Goal: Contribute content

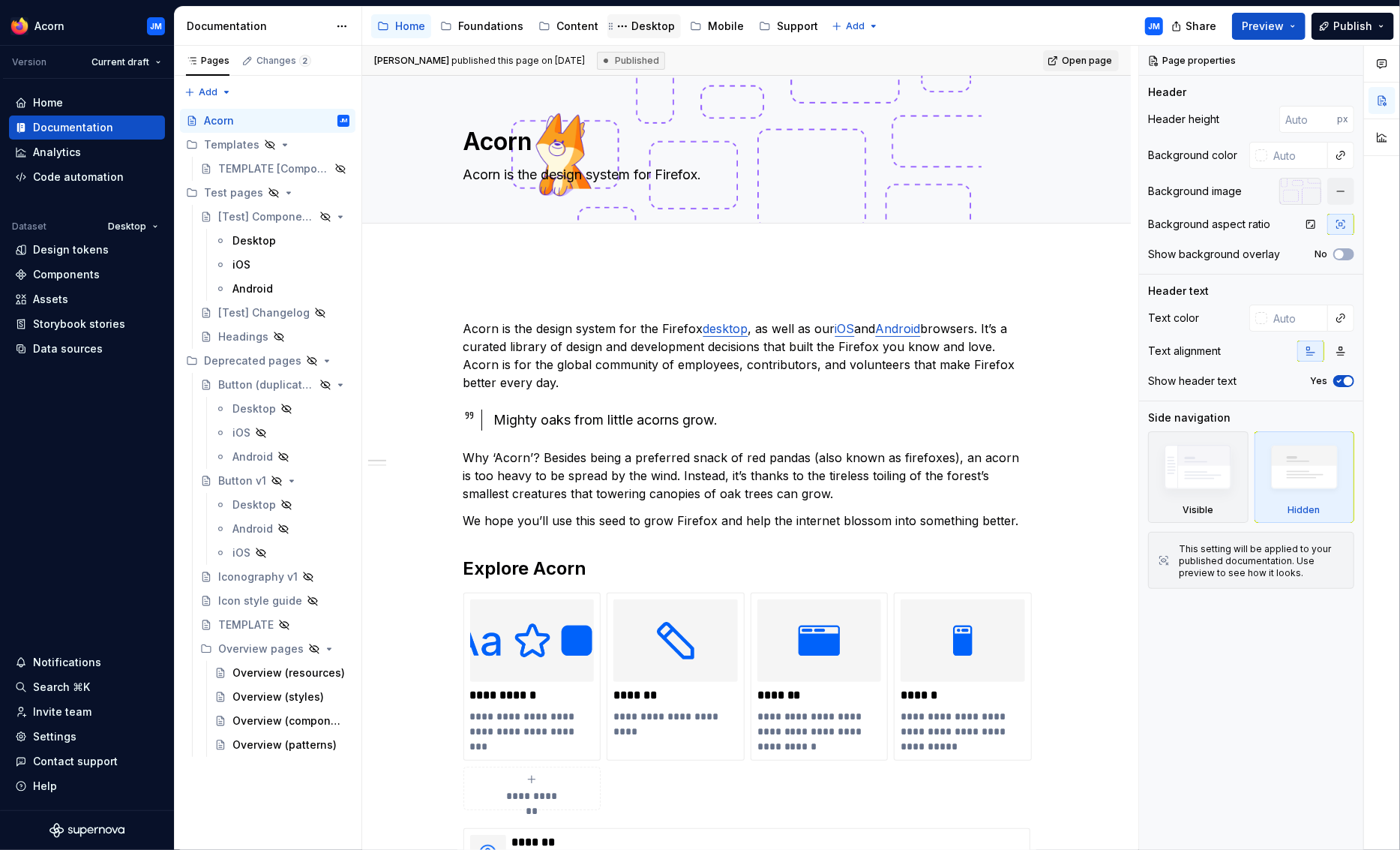
click at [637, 31] on div "Desktop" at bounding box center [653, 26] width 44 height 15
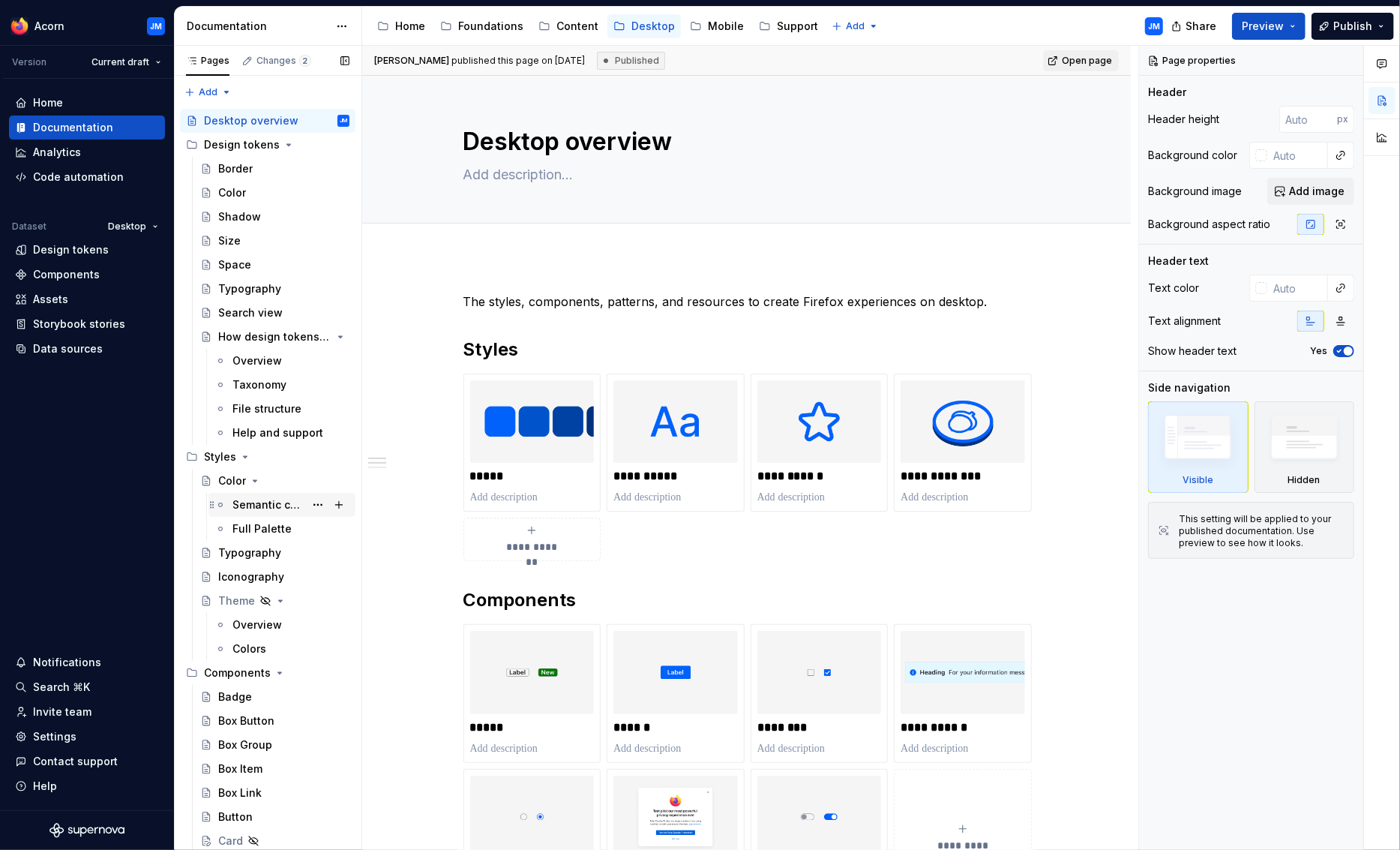
click at [241, 504] on div "Semantic color" at bounding box center [268, 505] width 72 height 15
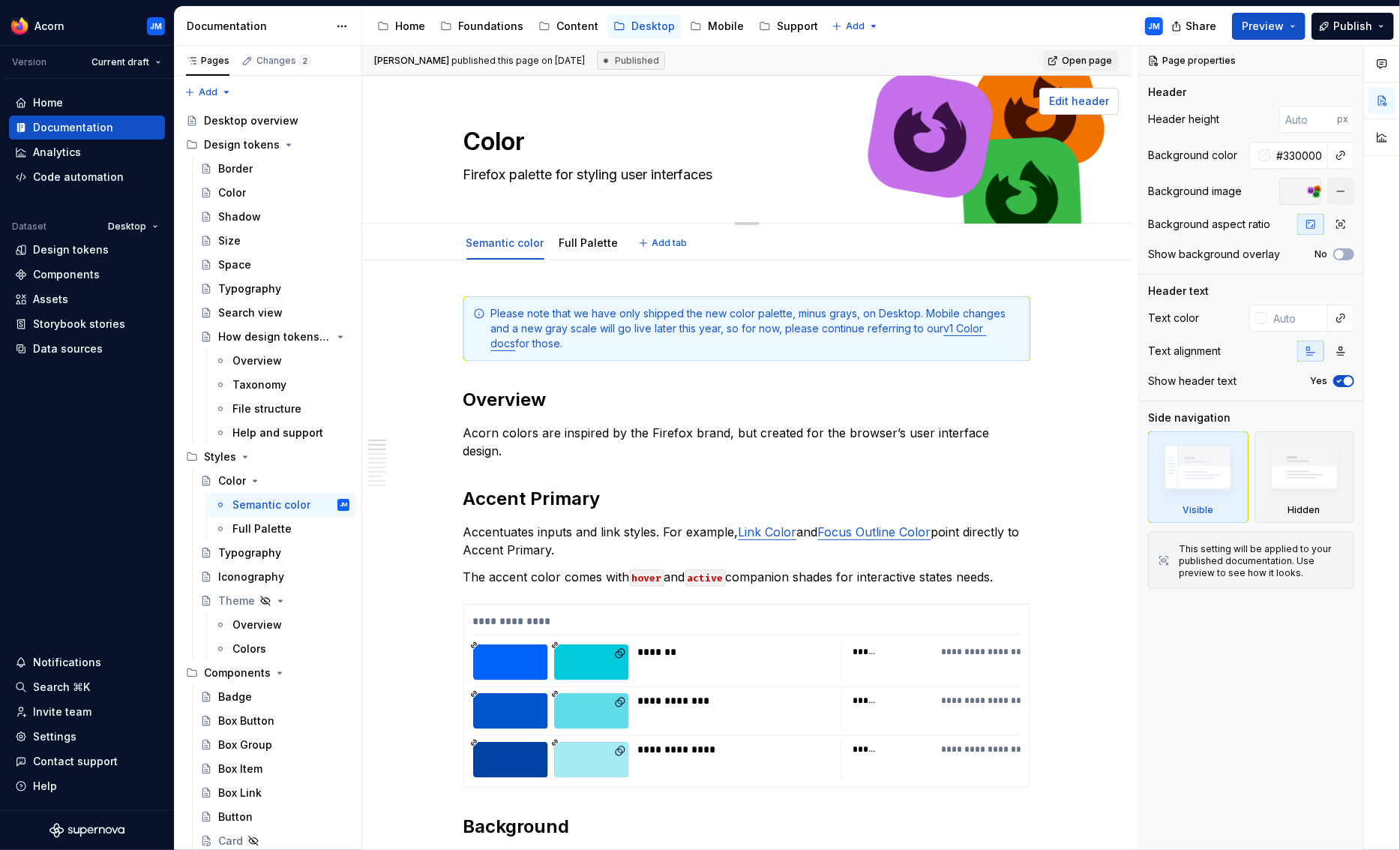
click at [1087, 96] on span "Edit header" at bounding box center [1079, 101] width 60 height 15
click at [1081, 103] on span "Edit header" at bounding box center [1079, 101] width 60 height 15
type textarea "*"
click at [1315, 152] on input "#33000000" at bounding box center [1299, 156] width 57 height 27
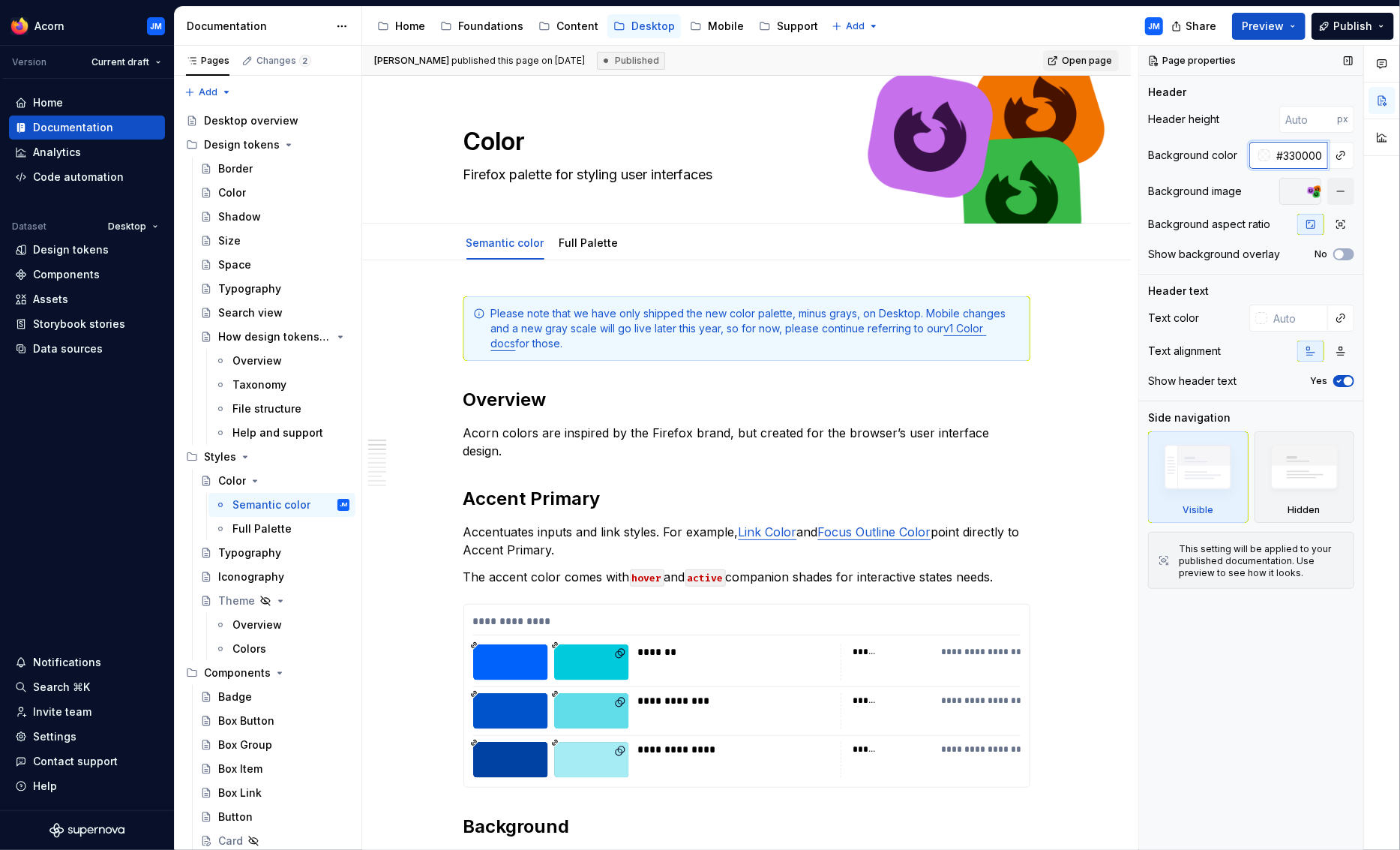
type input "#"
click at [1343, 193] on button "button" at bounding box center [1341, 191] width 27 height 27
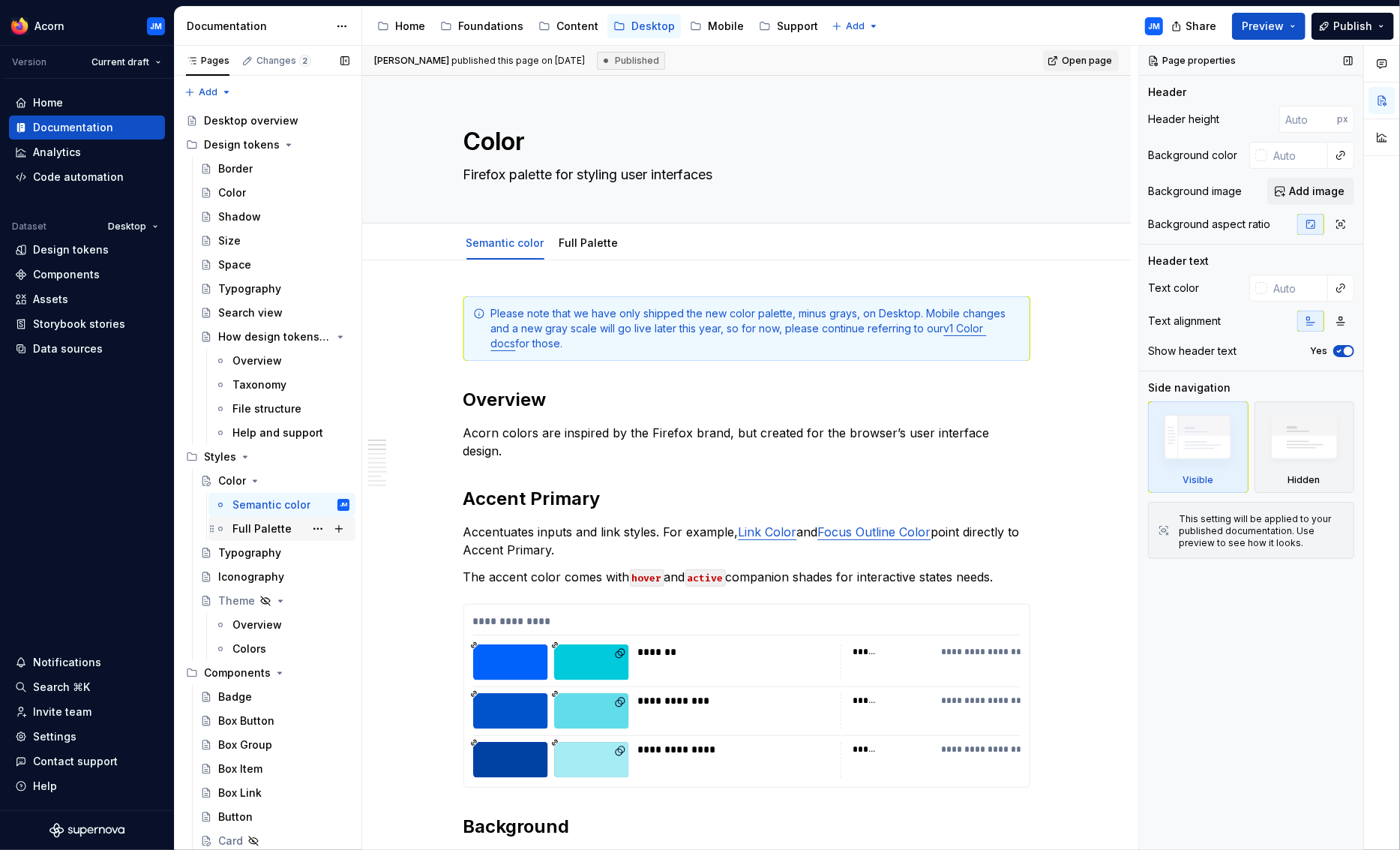
click at [256, 528] on div "Full Palette" at bounding box center [261, 528] width 59 height 15
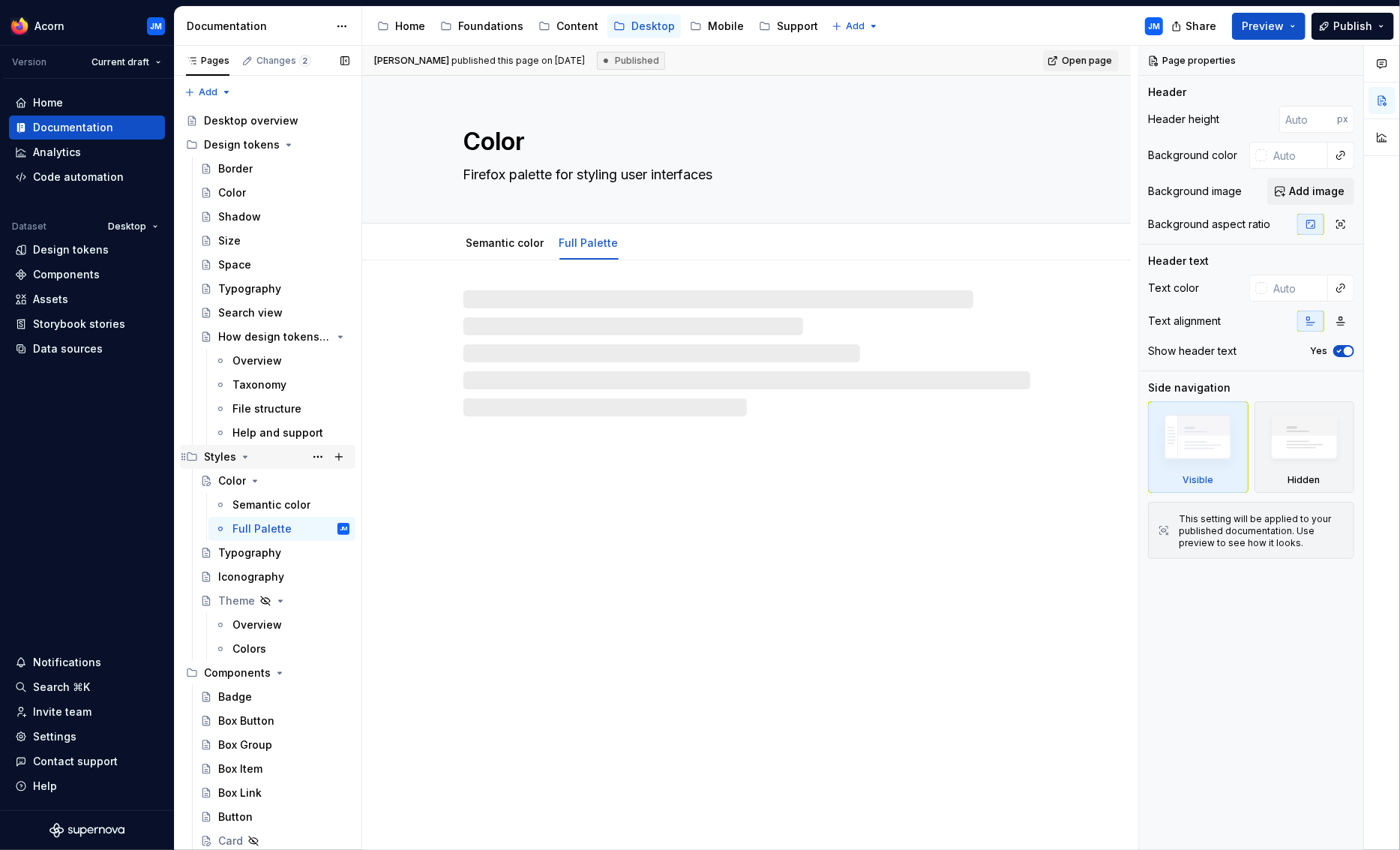
click at [223, 456] on div "Styles" at bounding box center [220, 456] width 32 height 15
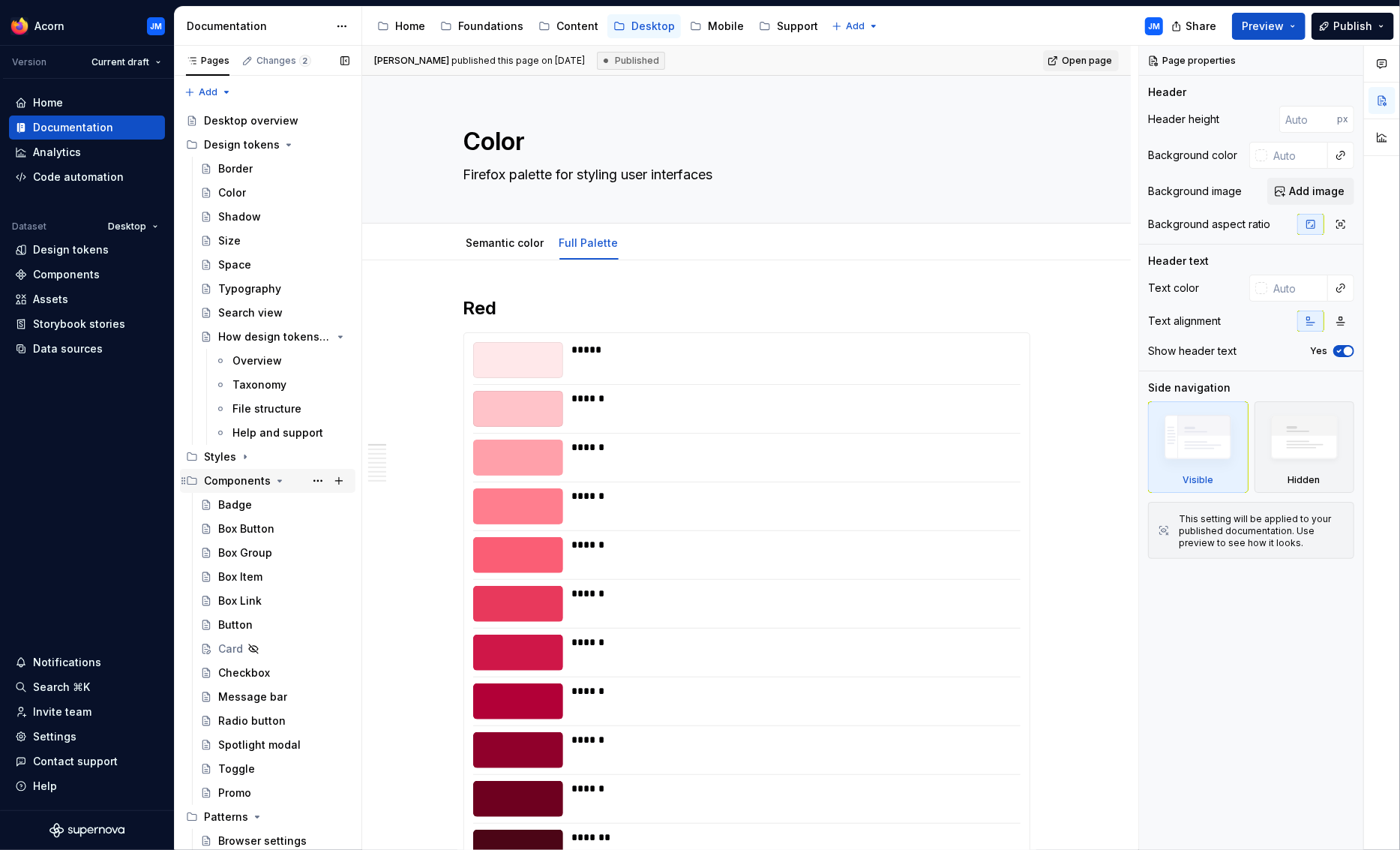
click at [229, 478] on div "Components" at bounding box center [237, 481] width 66 height 15
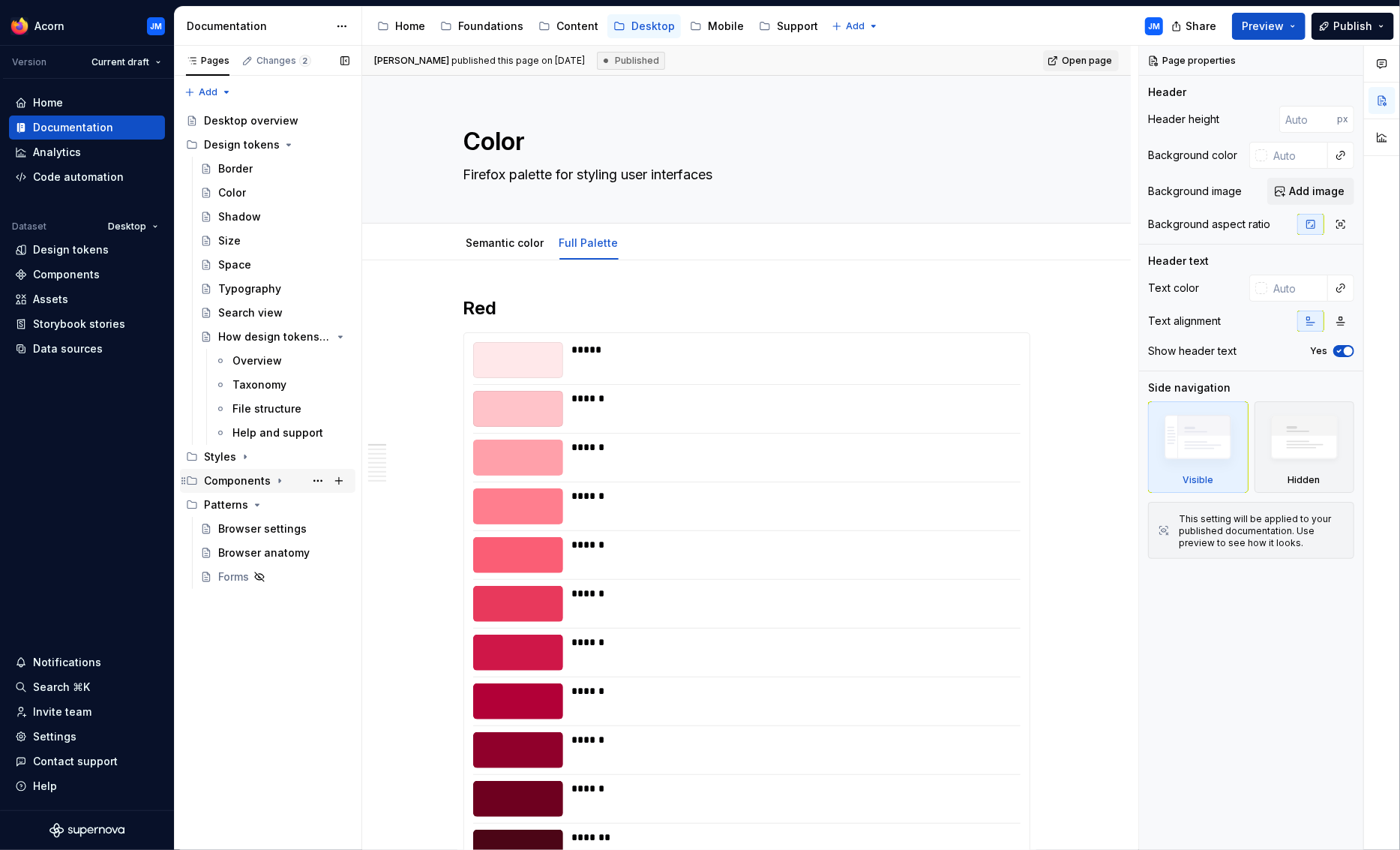
click at [228, 478] on div "Components" at bounding box center [237, 481] width 66 height 15
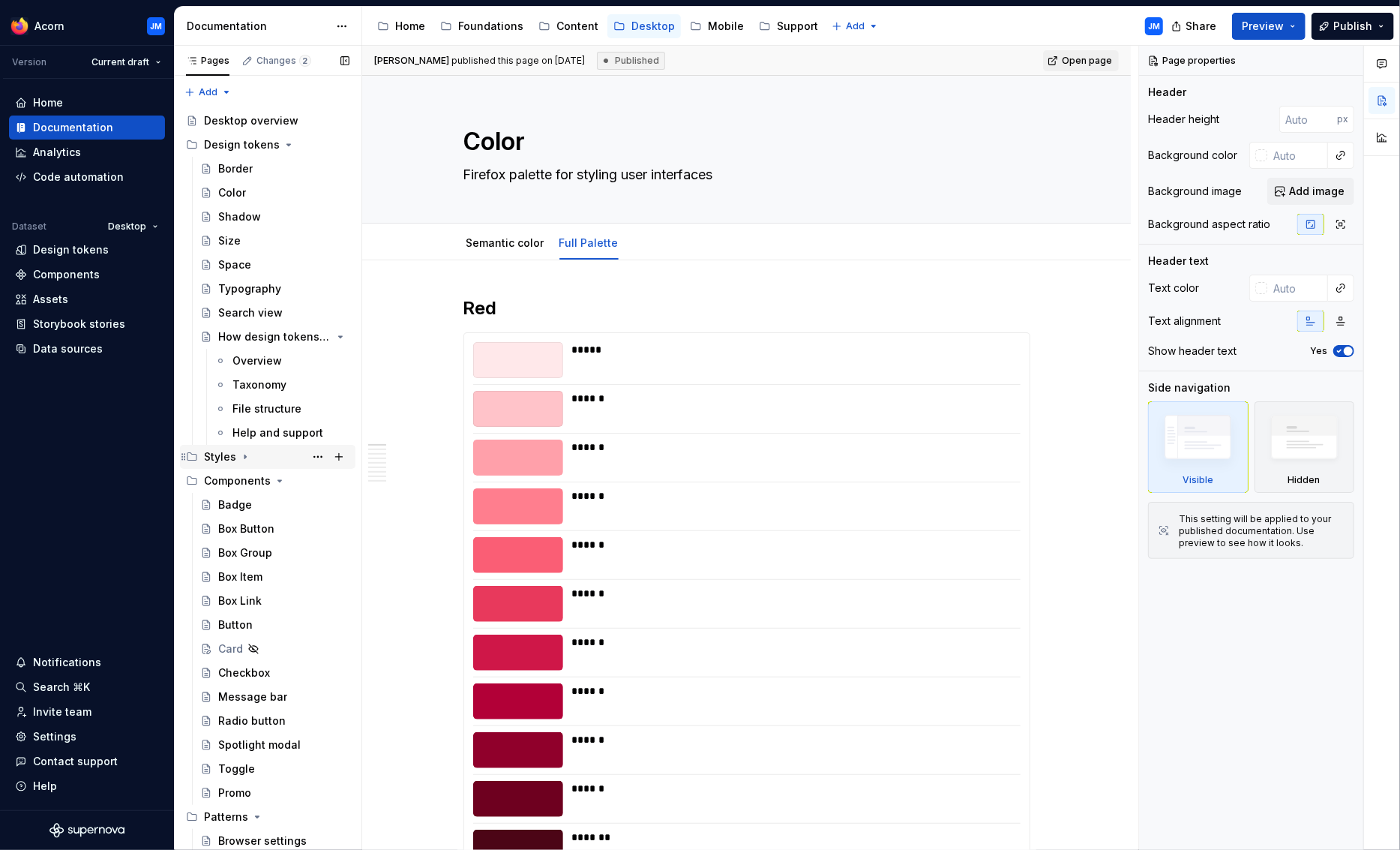
click at [224, 457] on div "Styles" at bounding box center [220, 456] width 32 height 15
click at [251, 499] on div "Semantic color" at bounding box center [268, 505] width 72 height 15
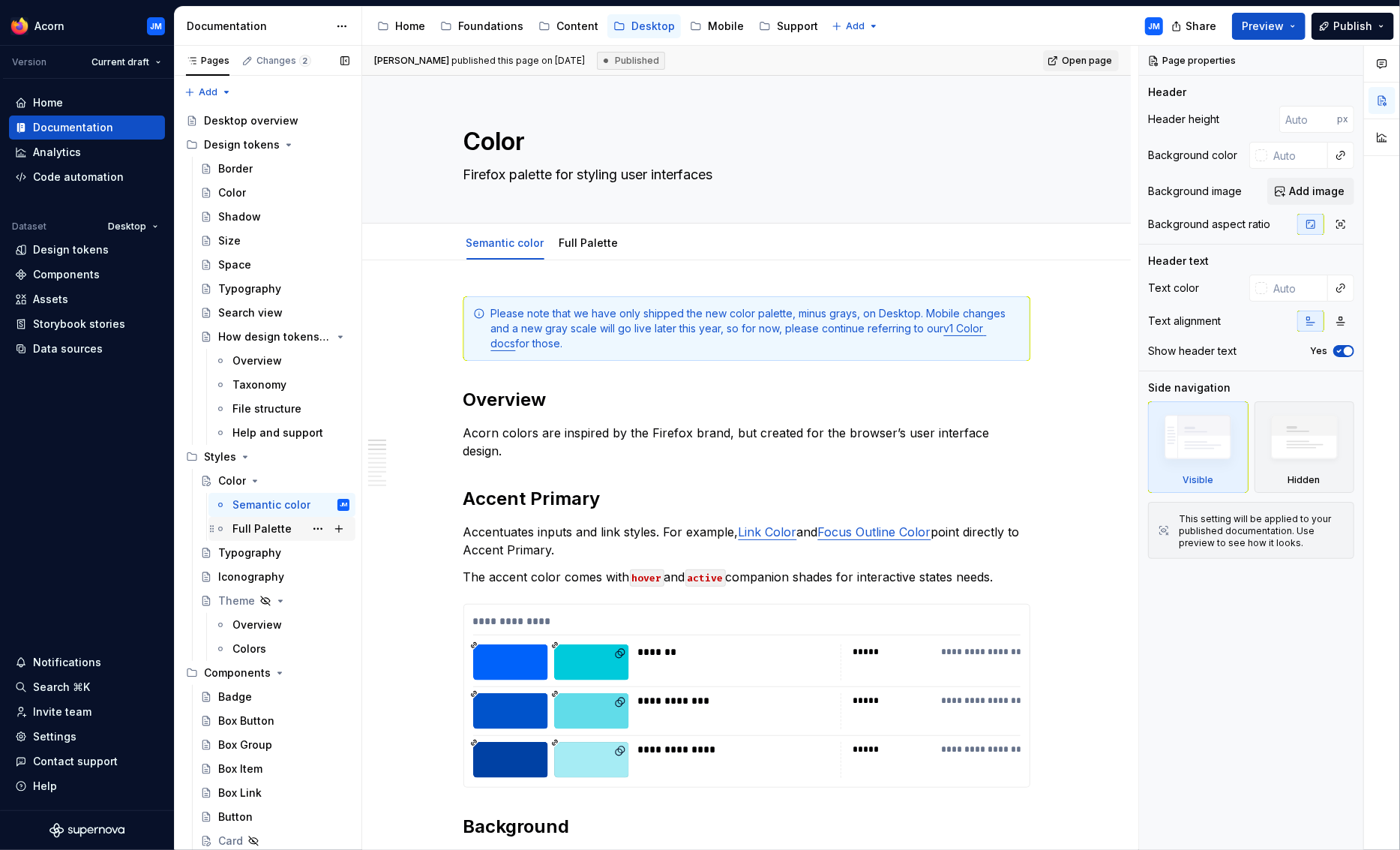
click at [254, 526] on div "Full Palette" at bounding box center [261, 528] width 59 height 15
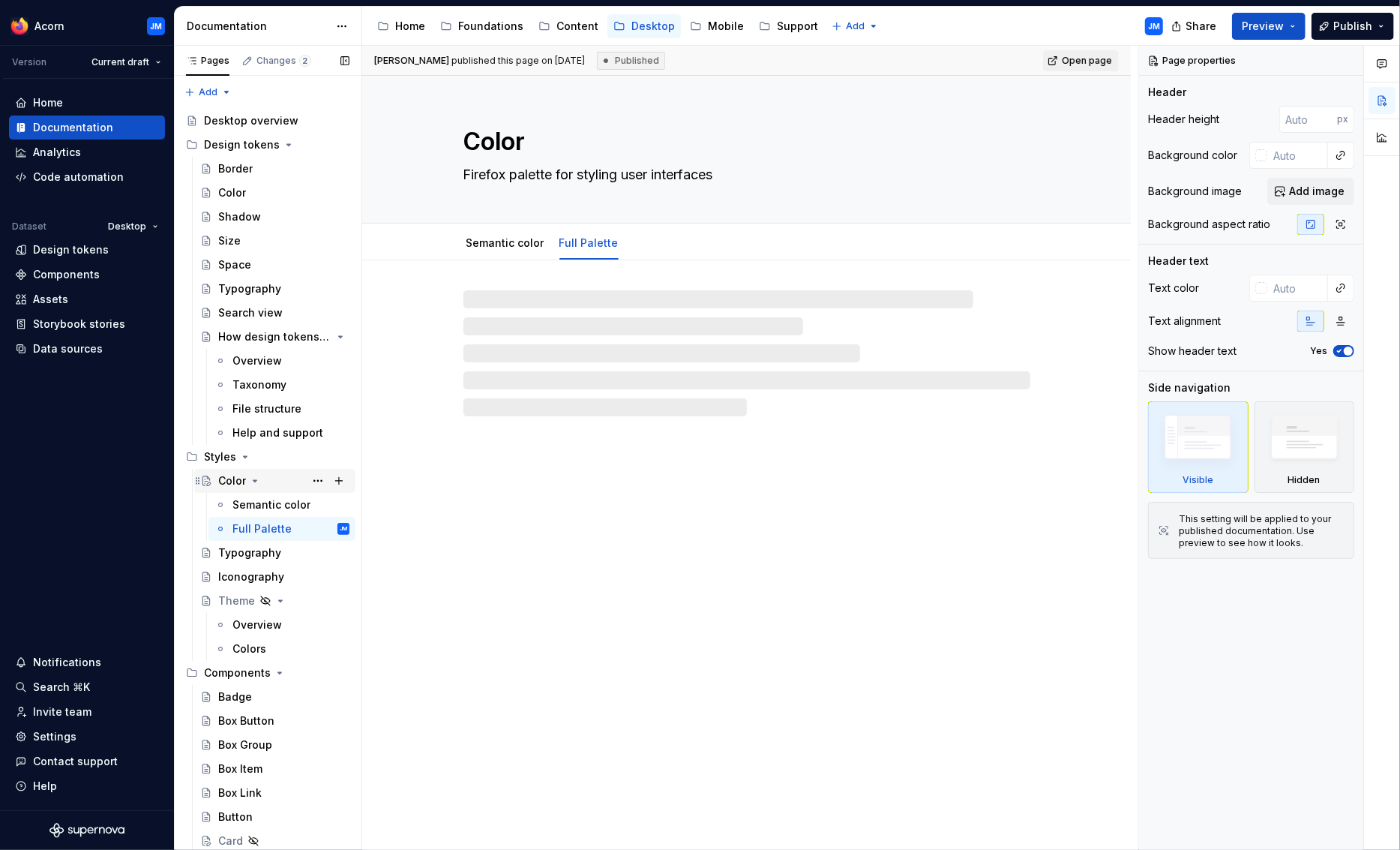
click at [230, 481] on div "Color" at bounding box center [232, 481] width 27 height 15
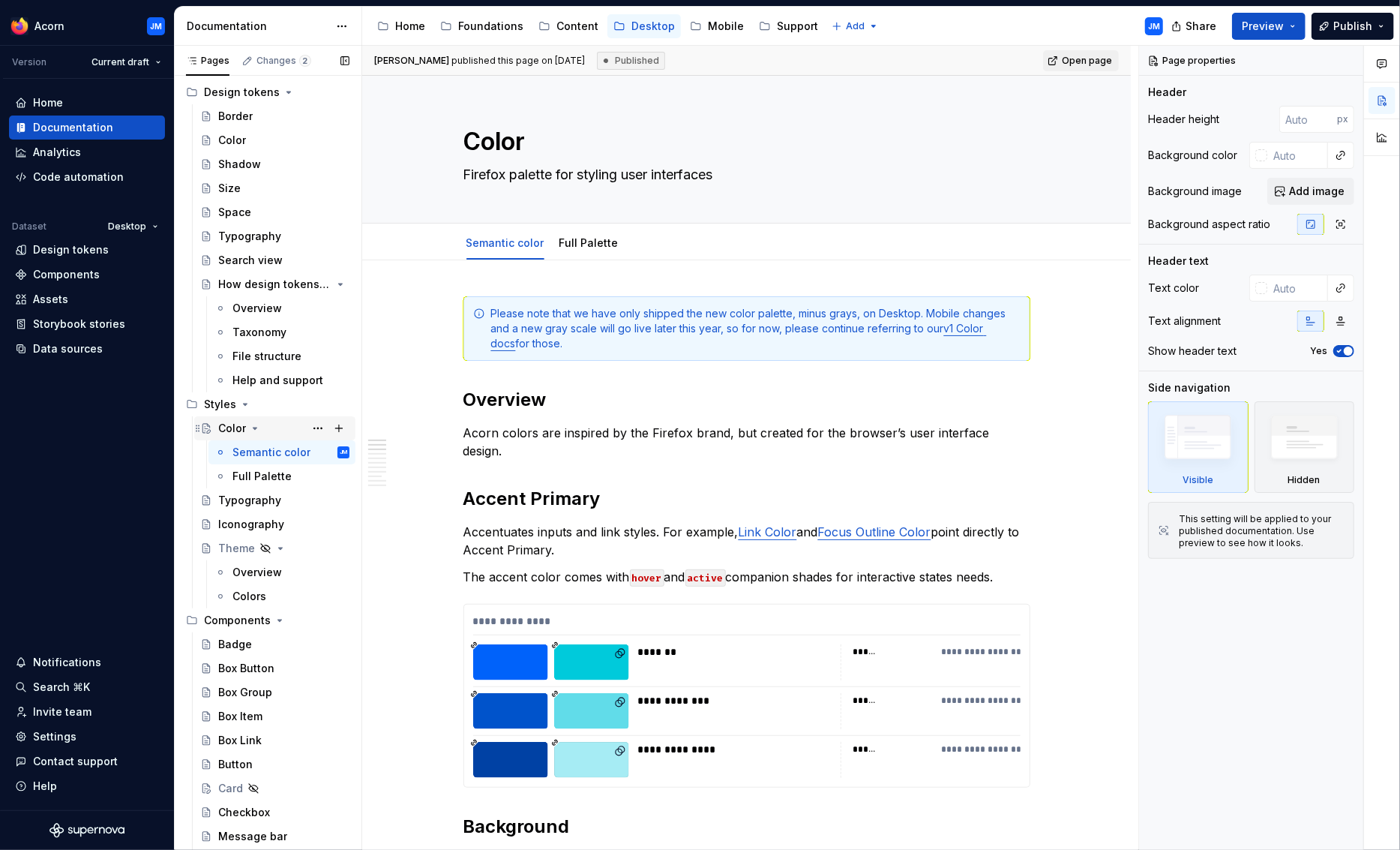
scroll to position [126, 0]
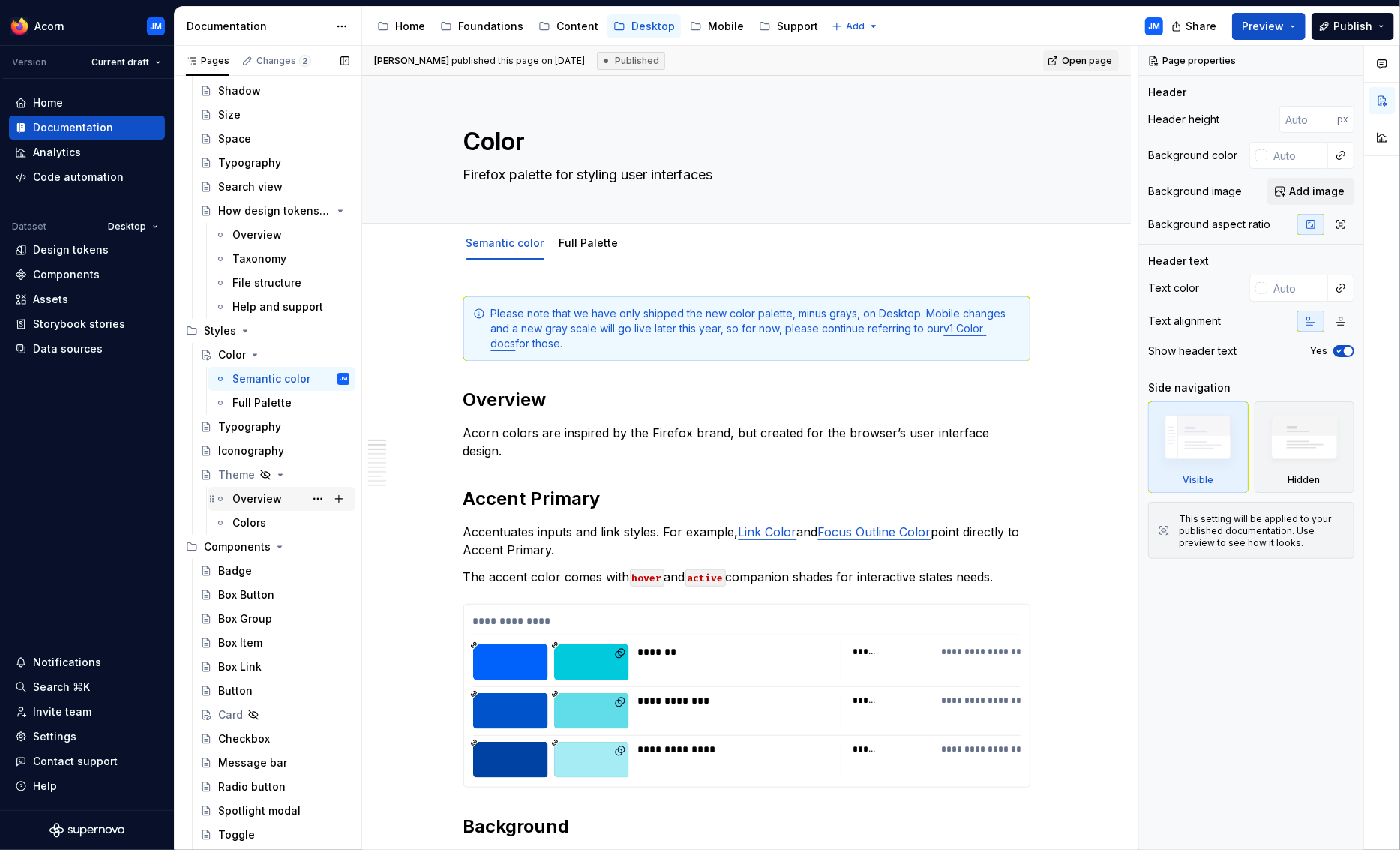
click at [248, 497] on div "Overview" at bounding box center [257, 498] width 49 height 15
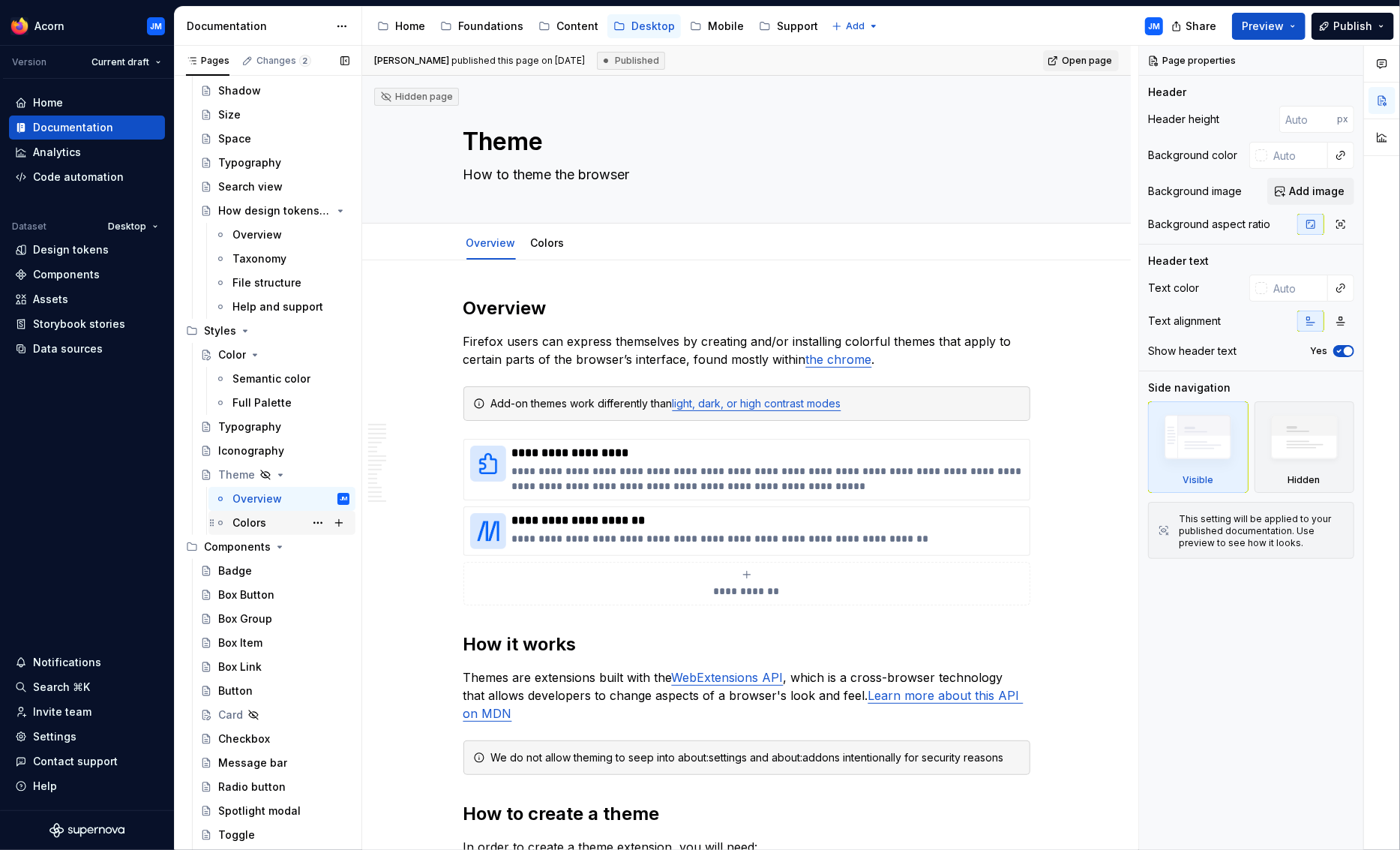
click at [242, 519] on div "Colors" at bounding box center [249, 523] width 34 height 15
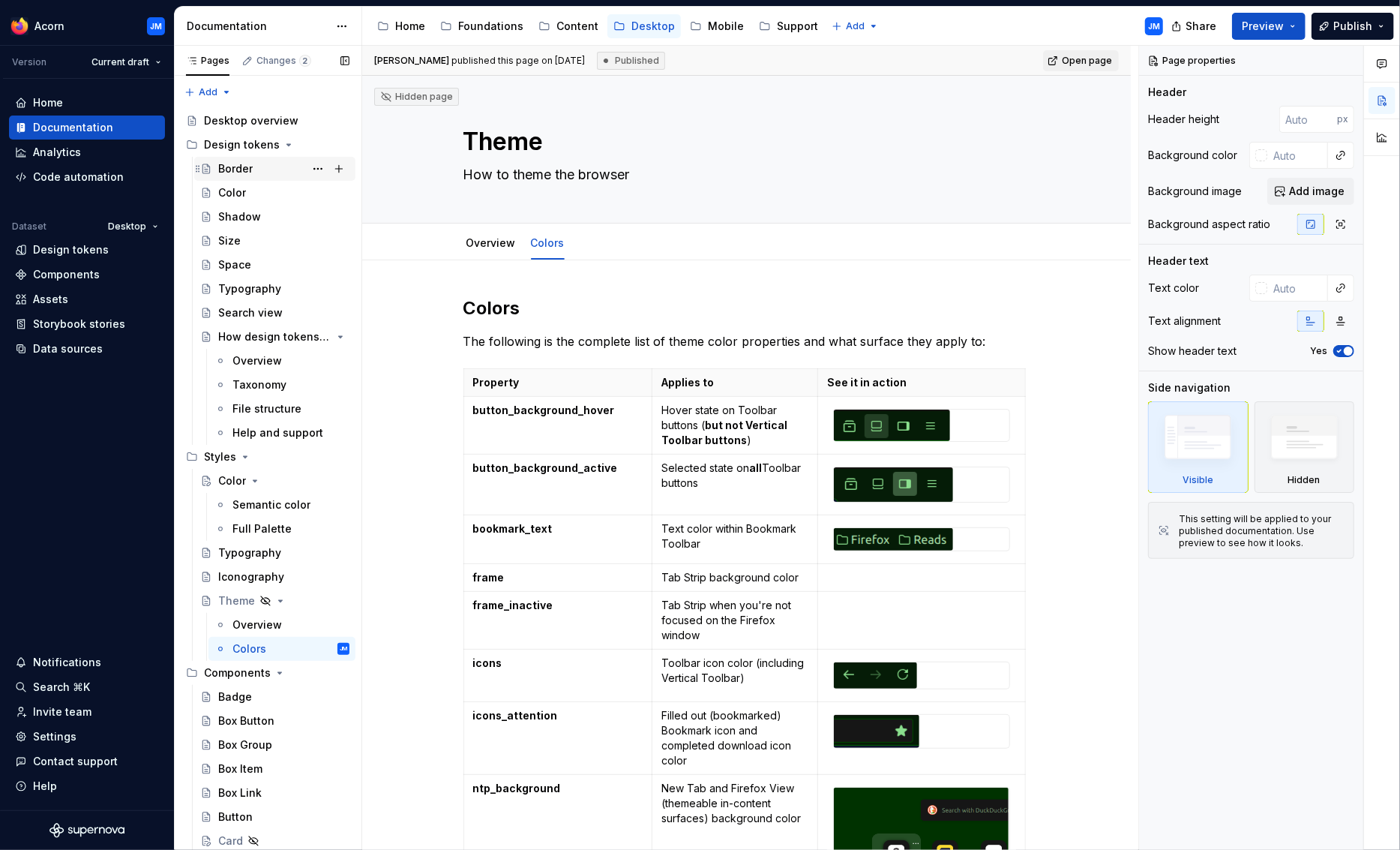
click at [231, 170] on div "Border" at bounding box center [236, 169] width 35 height 15
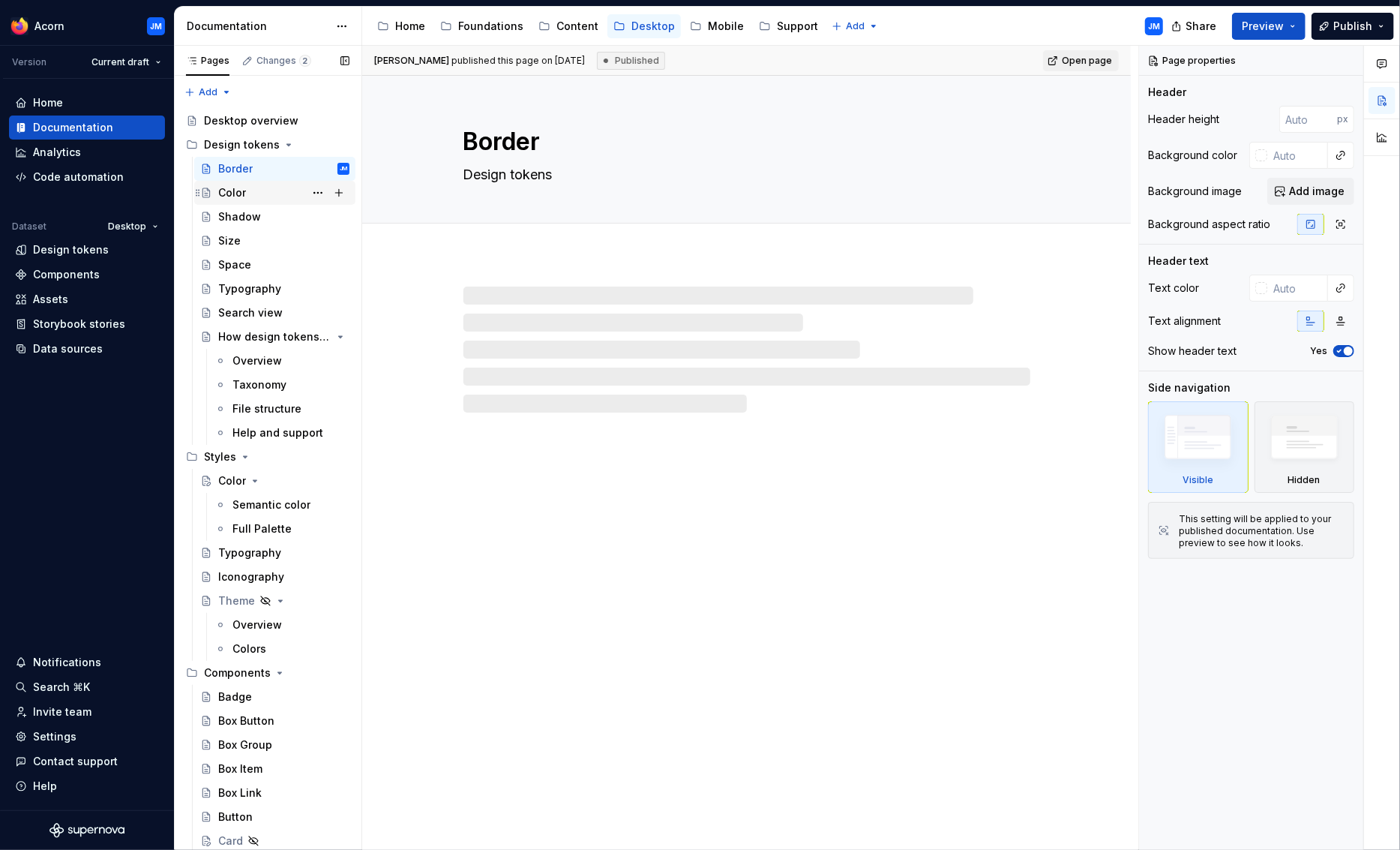
click at [229, 189] on div "Color" at bounding box center [232, 192] width 27 height 15
click at [229, 212] on div "Shadow" at bounding box center [240, 217] width 43 height 15
click at [230, 239] on div "Size" at bounding box center [230, 241] width 23 height 15
click at [230, 261] on div "Space" at bounding box center [235, 264] width 33 height 15
click at [234, 293] on div "Typography" at bounding box center [250, 289] width 63 height 15
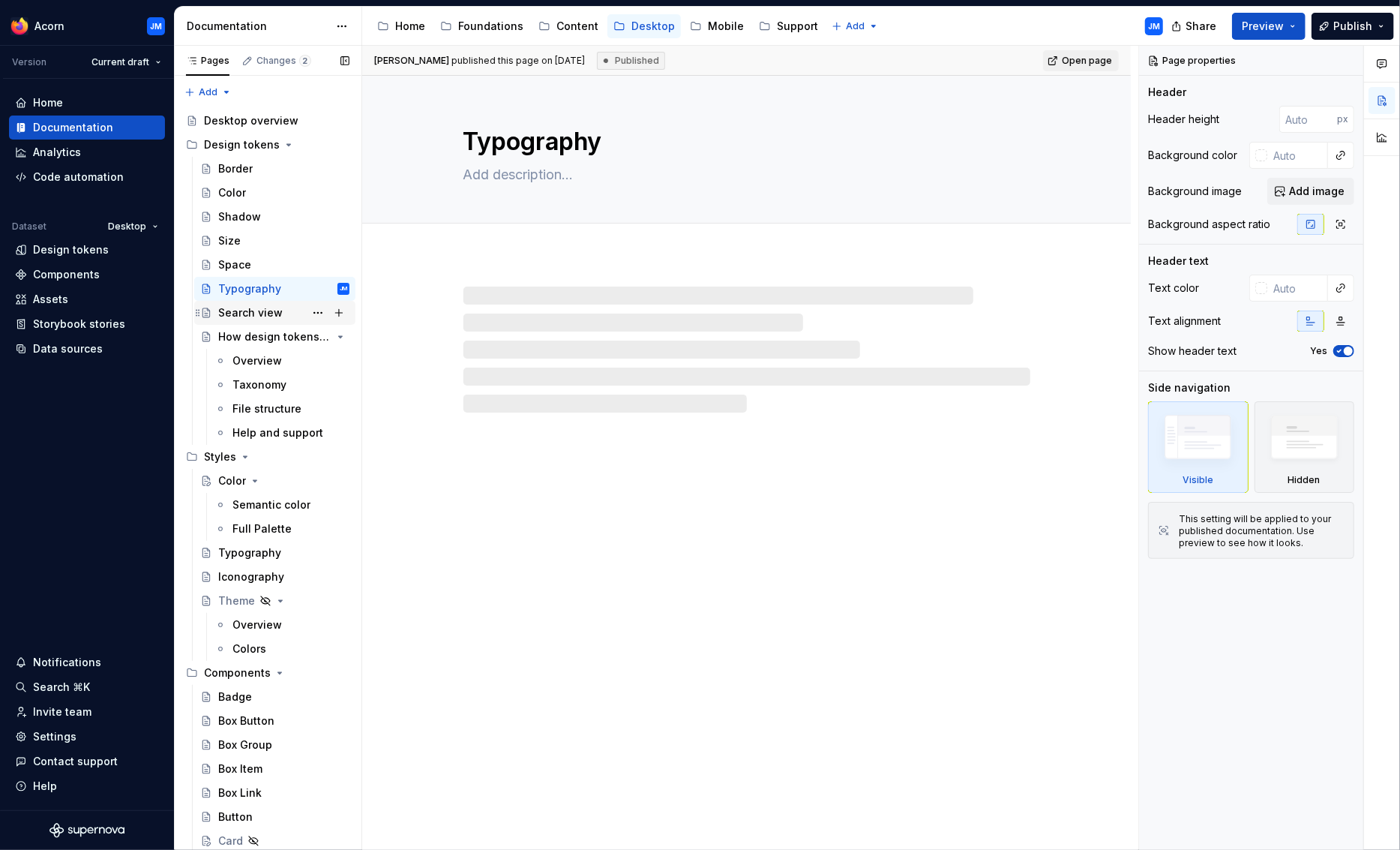
click at [229, 317] on div "Search view" at bounding box center [250, 312] width 65 height 15
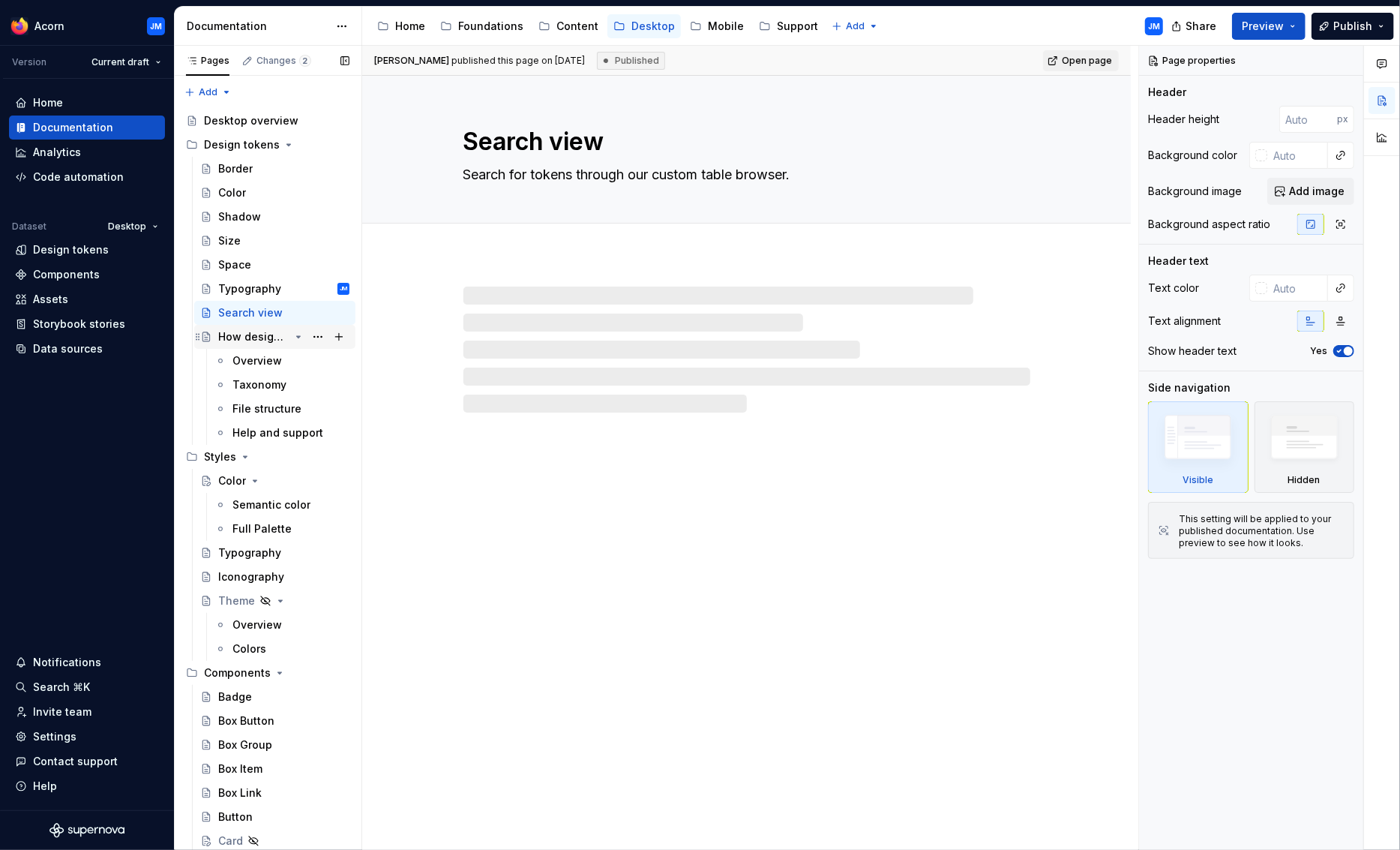
click at [229, 335] on div "How design tokens work" at bounding box center [254, 336] width 71 height 15
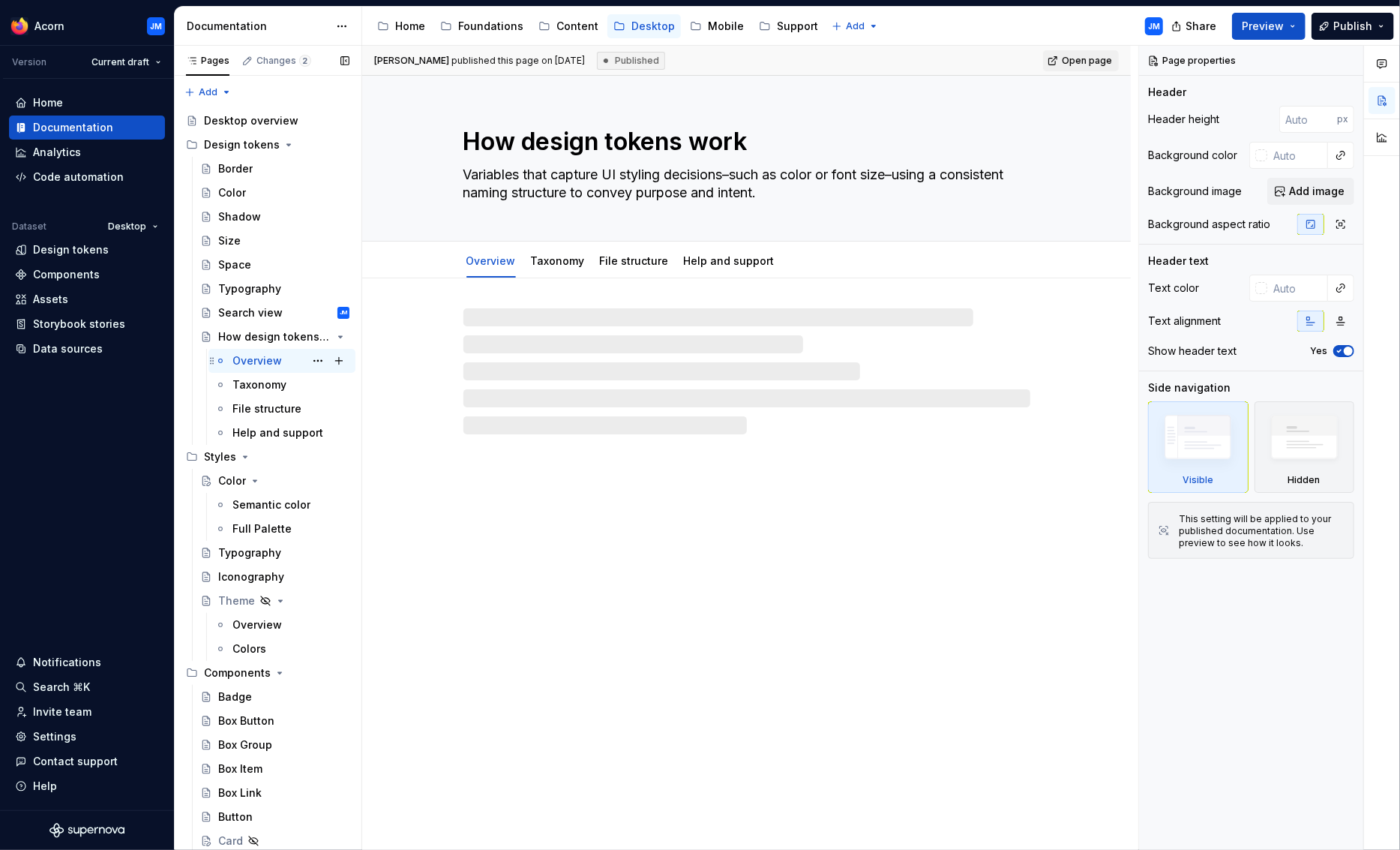
click at [249, 363] on div "Overview" at bounding box center [257, 361] width 49 height 15
click at [251, 397] on div "File structure" at bounding box center [281, 409] width 147 height 24
click at [253, 386] on div "Taxonomy" at bounding box center [259, 384] width 54 height 15
click at [253, 428] on div "Help and support" at bounding box center [268, 433] width 72 height 15
click at [227, 481] on div "Color" at bounding box center [232, 481] width 27 height 15
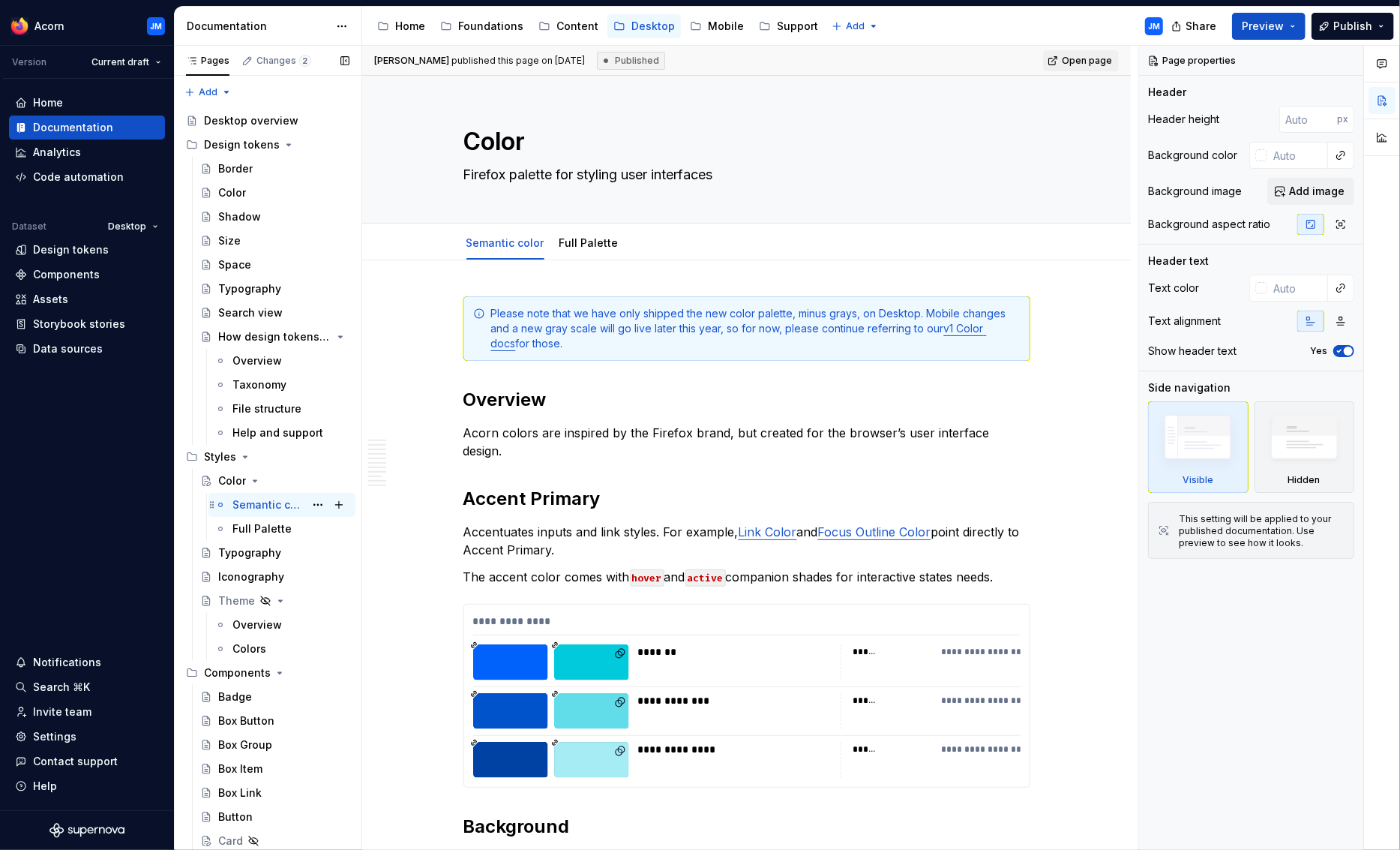
click at [247, 503] on div "Semantic color" at bounding box center [268, 505] width 72 height 15
click at [252, 526] on div "Full Palette" at bounding box center [261, 528] width 59 height 15
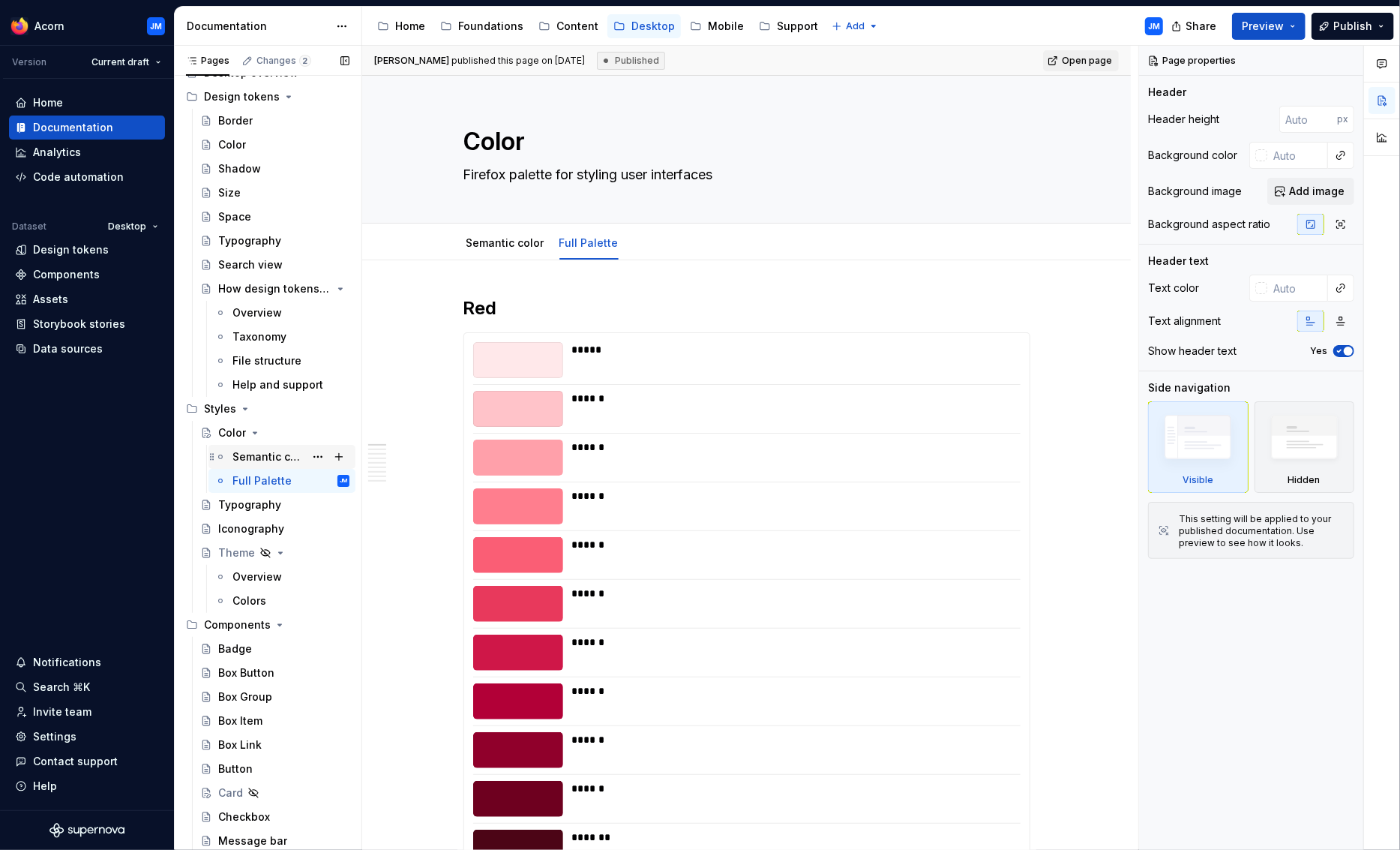
scroll to position [63, 0]
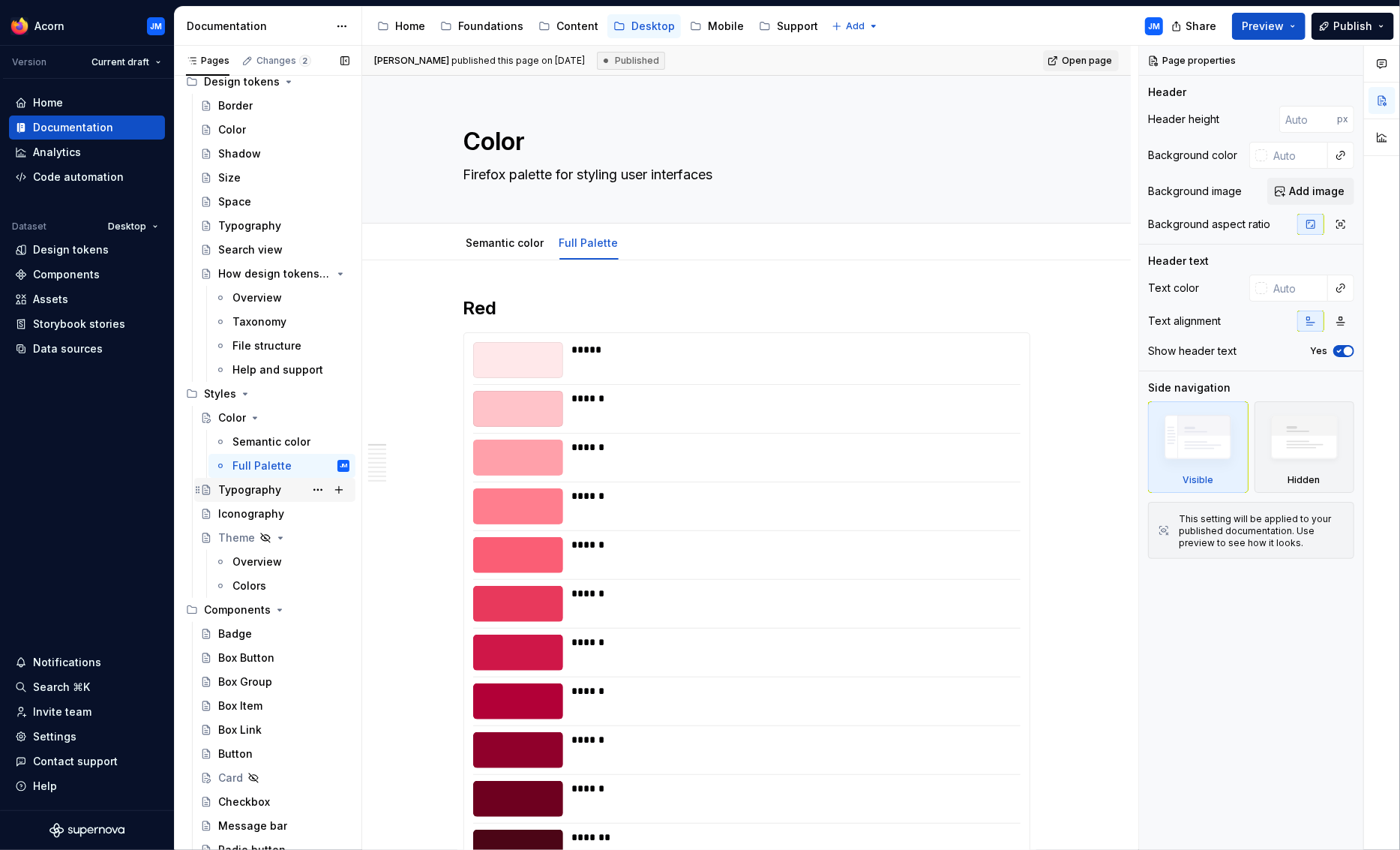
click at [246, 488] on div "Typography" at bounding box center [250, 489] width 63 height 15
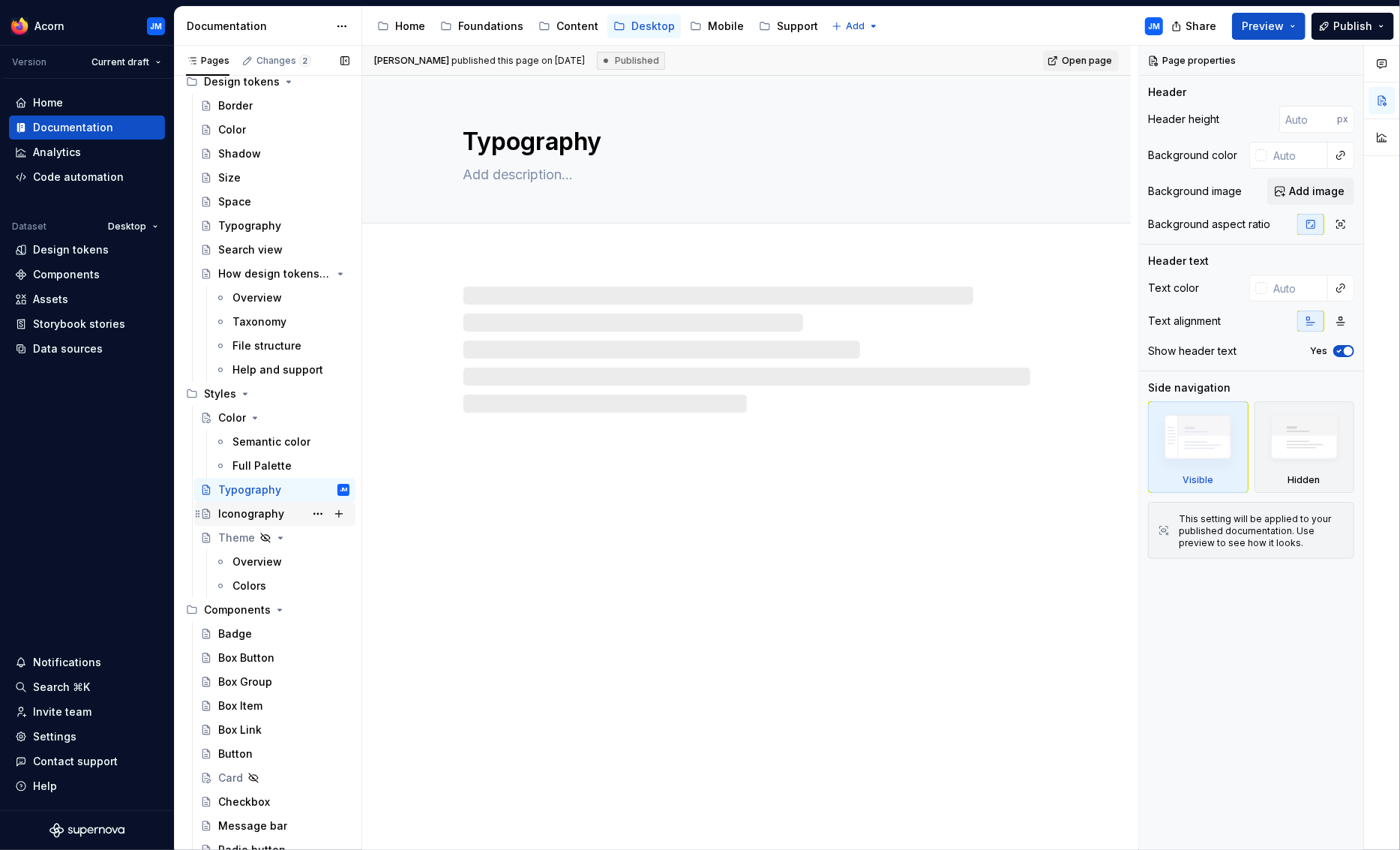
click at [235, 512] on div "Iconography" at bounding box center [251, 514] width 66 height 15
click at [578, 28] on div "Content" at bounding box center [577, 26] width 42 height 15
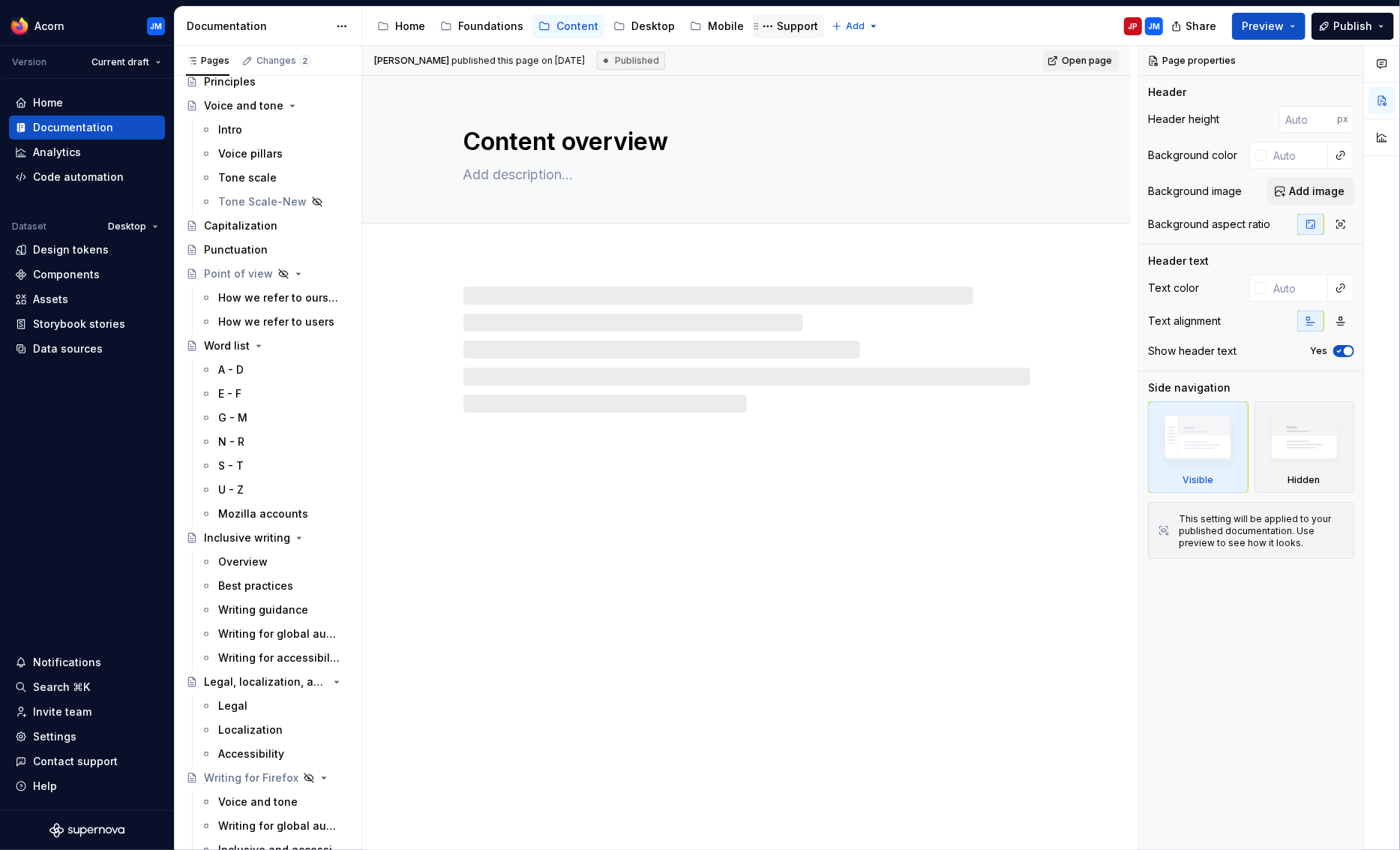
click at [781, 27] on div "Support" at bounding box center [797, 26] width 41 height 15
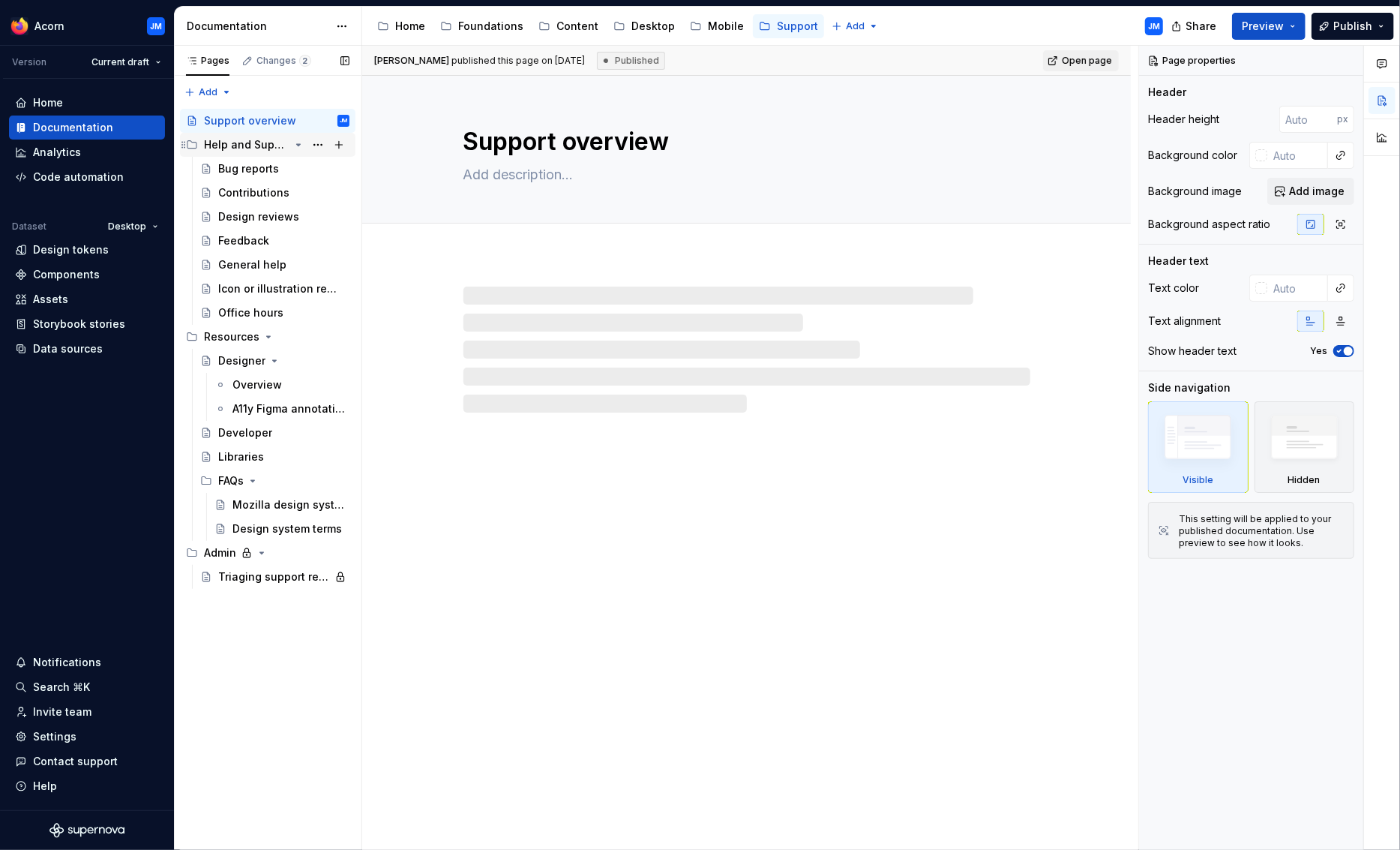
click at [251, 140] on div "Help and Support" at bounding box center [247, 145] width 86 height 15
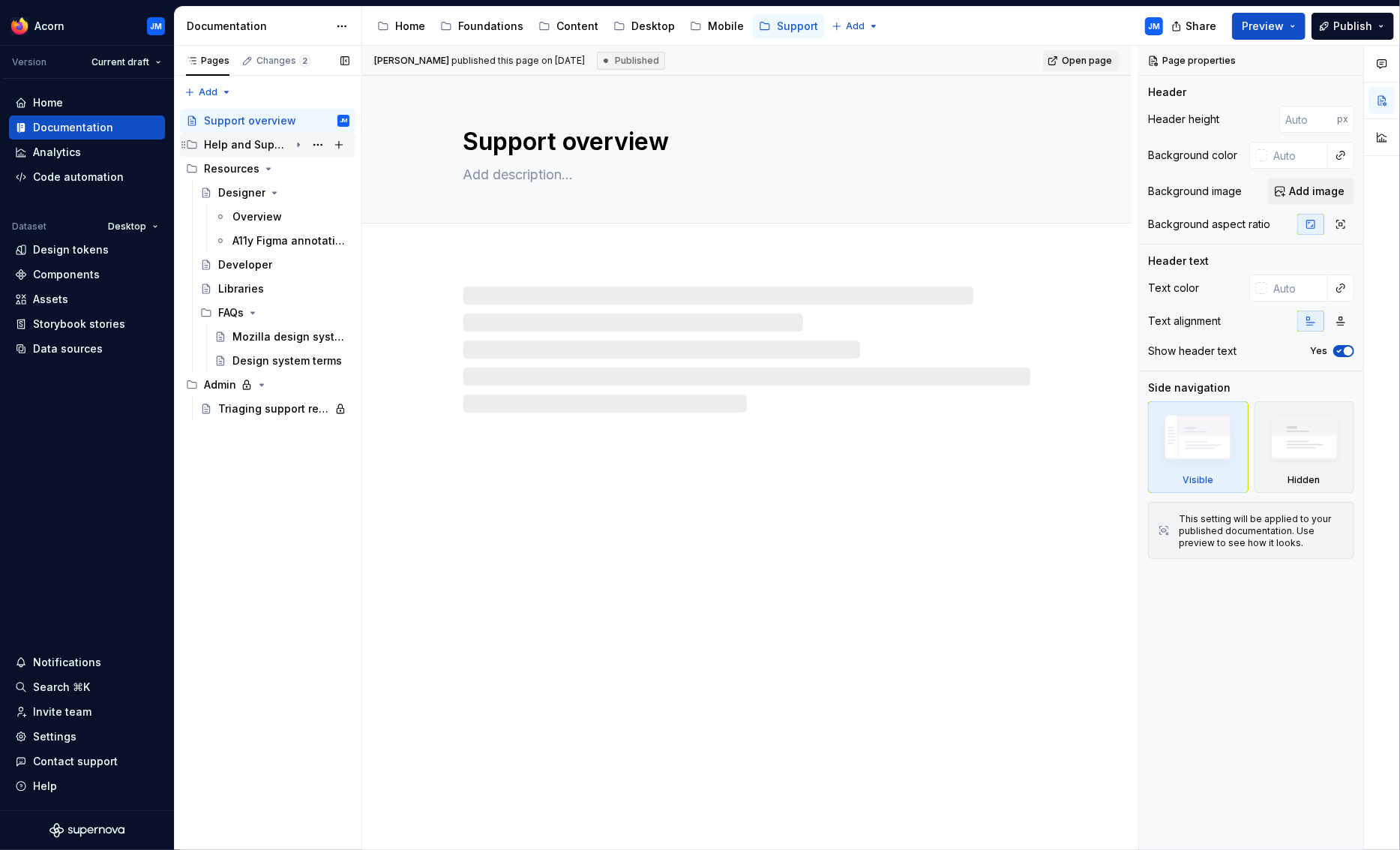
click at [251, 140] on div "Help and Support" at bounding box center [247, 145] width 86 height 15
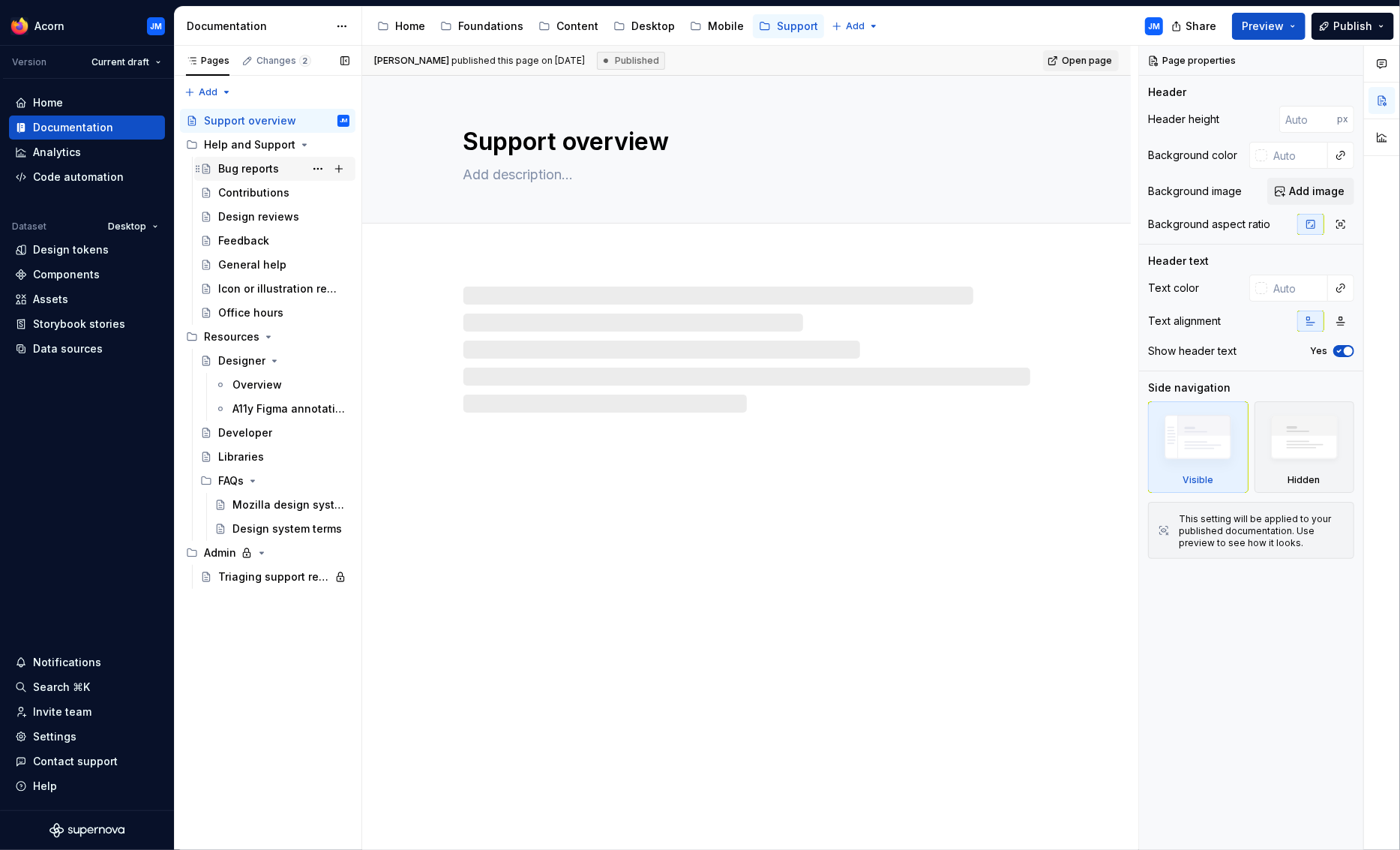
click at [252, 170] on div "Bug reports" at bounding box center [249, 169] width 61 height 15
click at [249, 189] on div "Contributions" at bounding box center [254, 192] width 71 height 15
click at [245, 173] on div "Bug reports" at bounding box center [249, 169] width 61 height 15
click at [482, 26] on div "Foundations" at bounding box center [491, 26] width 66 height 15
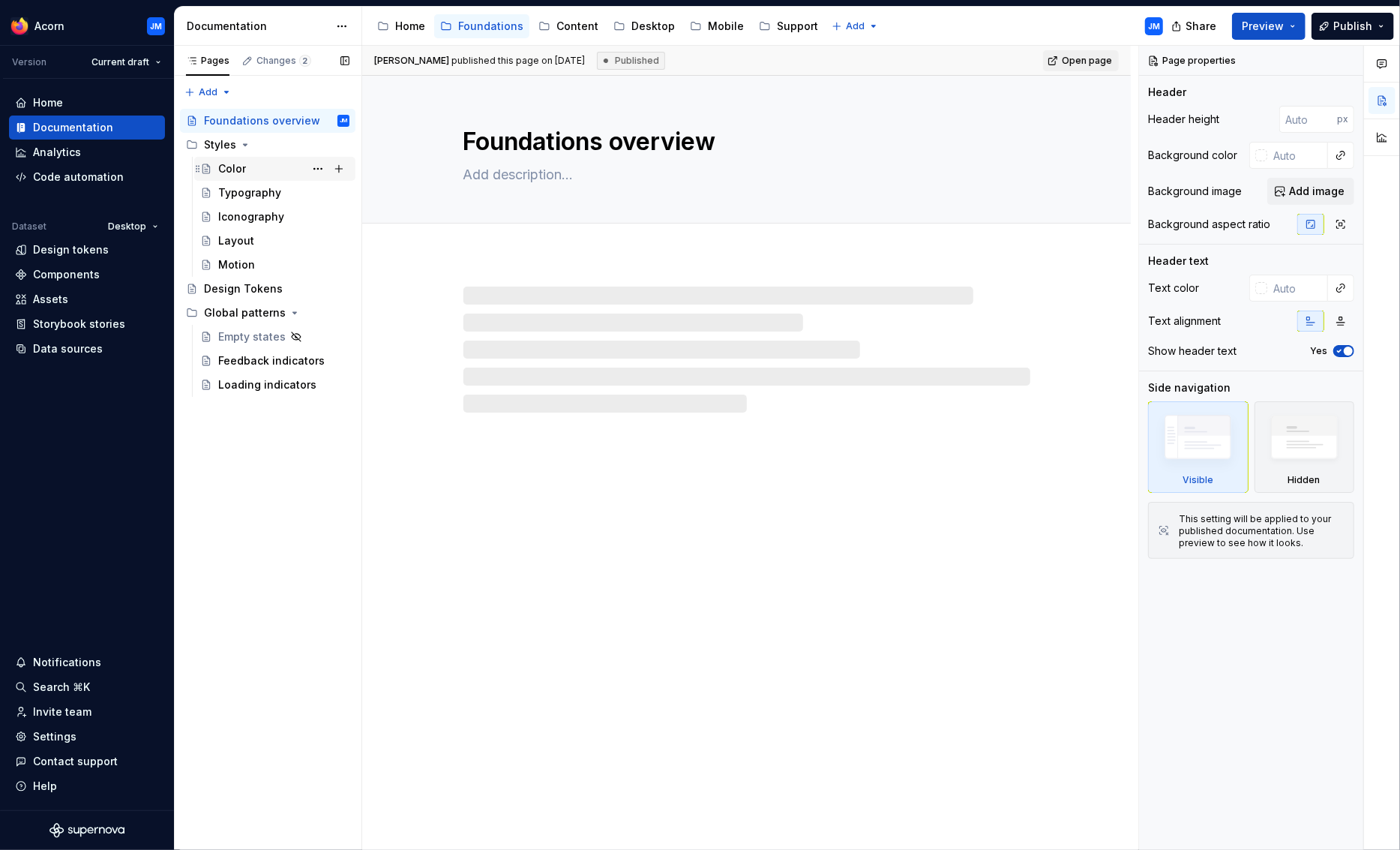
click at [239, 166] on div "Color" at bounding box center [232, 169] width 27 height 15
click at [237, 196] on div "Typography" at bounding box center [250, 192] width 63 height 15
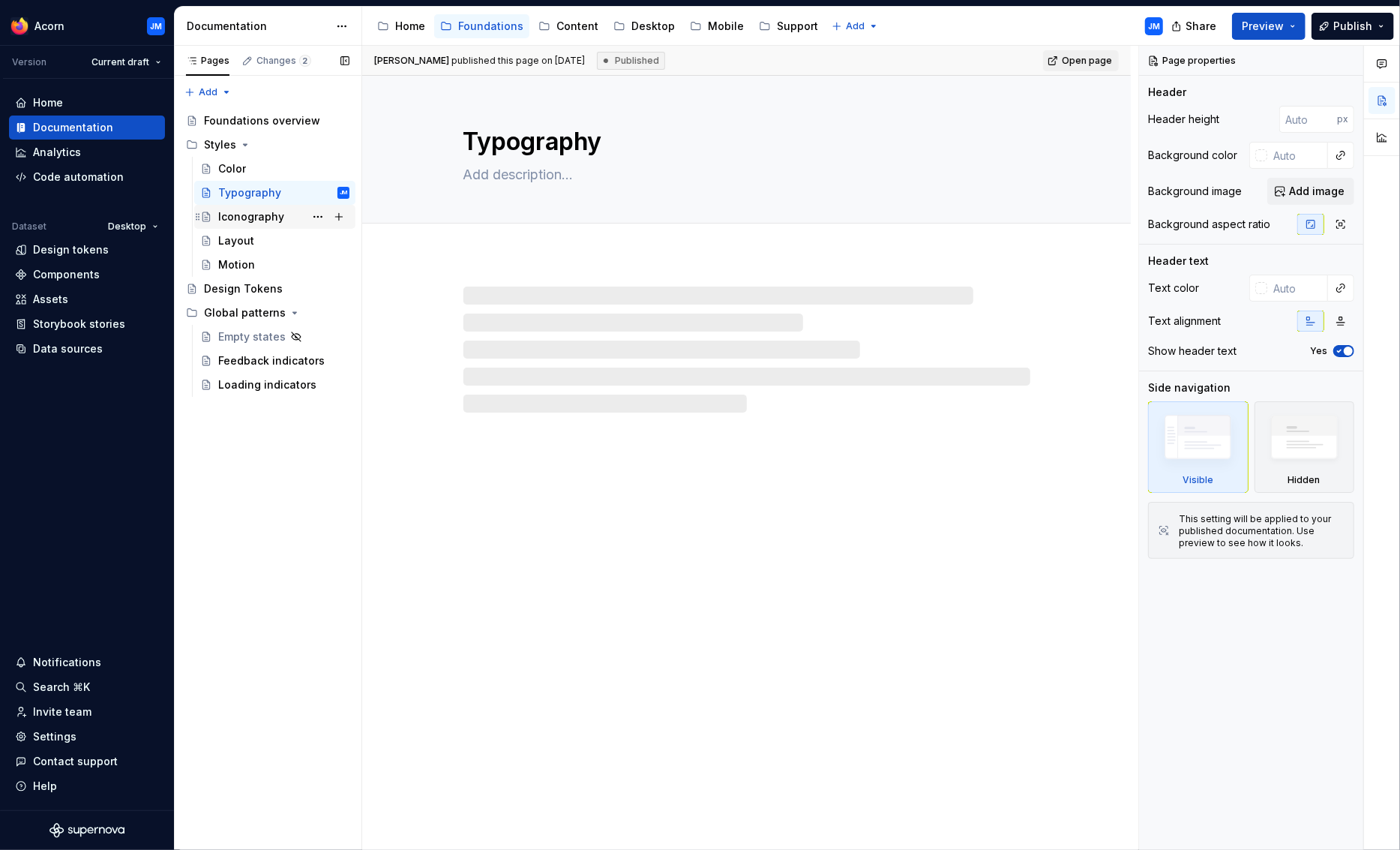
click at [237, 220] on div "Iconography" at bounding box center [251, 217] width 66 height 15
click at [240, 240] on div "Layout" at bounding box center [237, 241] width 36 height 15
click at [240, 271] on div "Motion" at bounding box center [237, 264] width 36 height 15
click at [567, 25] on div "Content" at bounding box center [577, 26] width 42 height 15
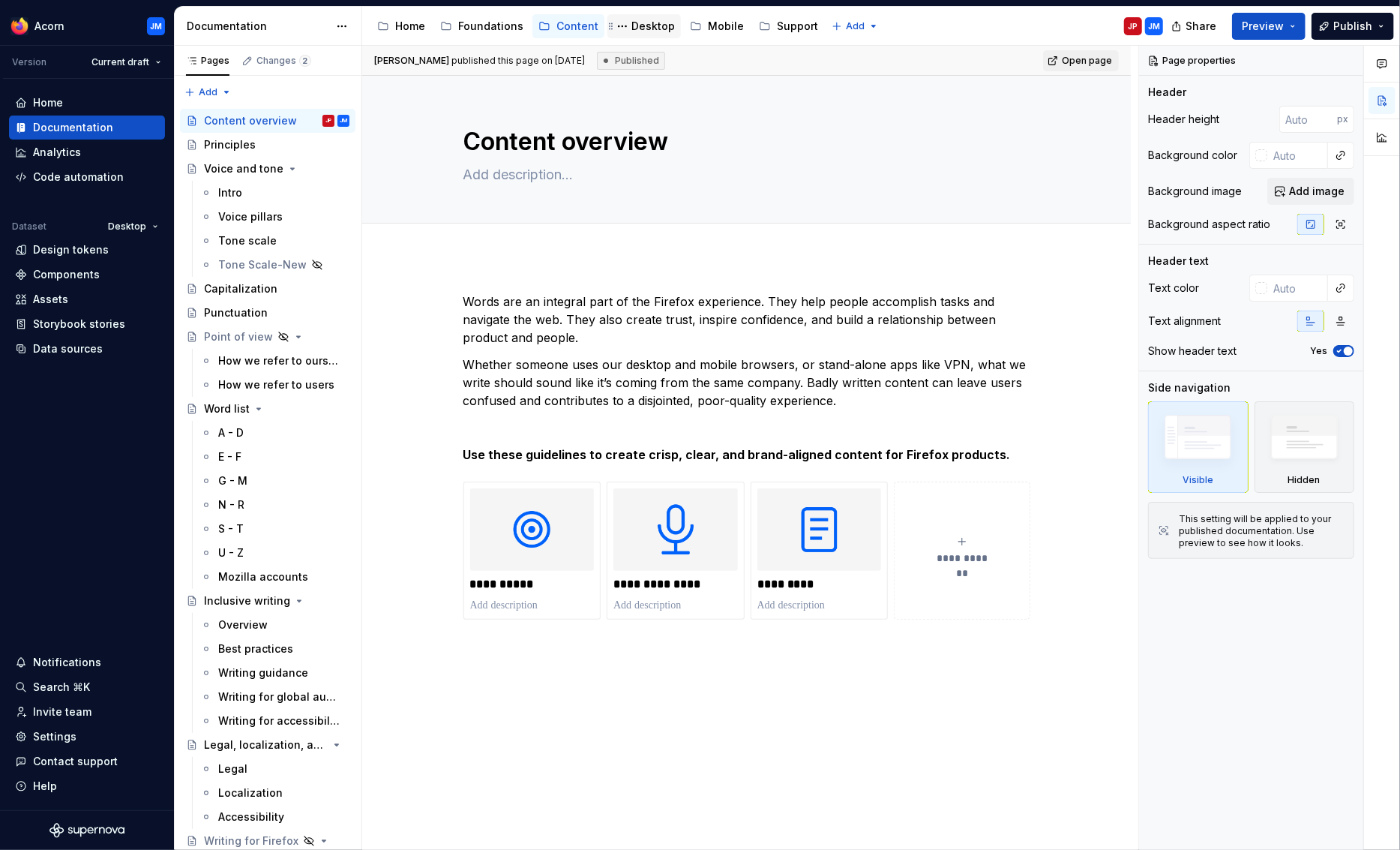
click at [637, 24] on div "Desktop" at bounding box center [653, 26] width 44 height 15
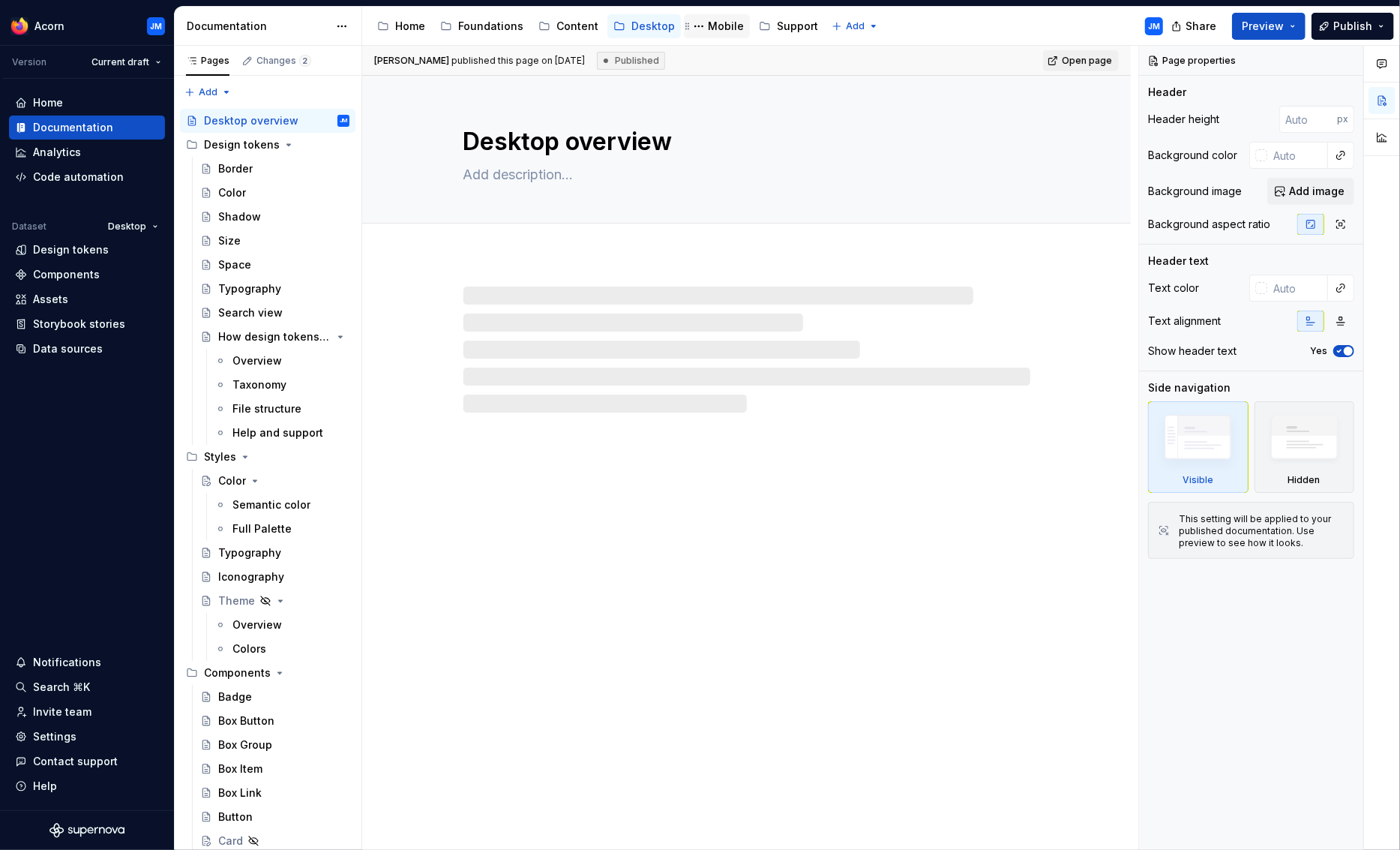
click at [715, 25] on div "Mobile" at bounding box center [726, 26] width 36 height 15
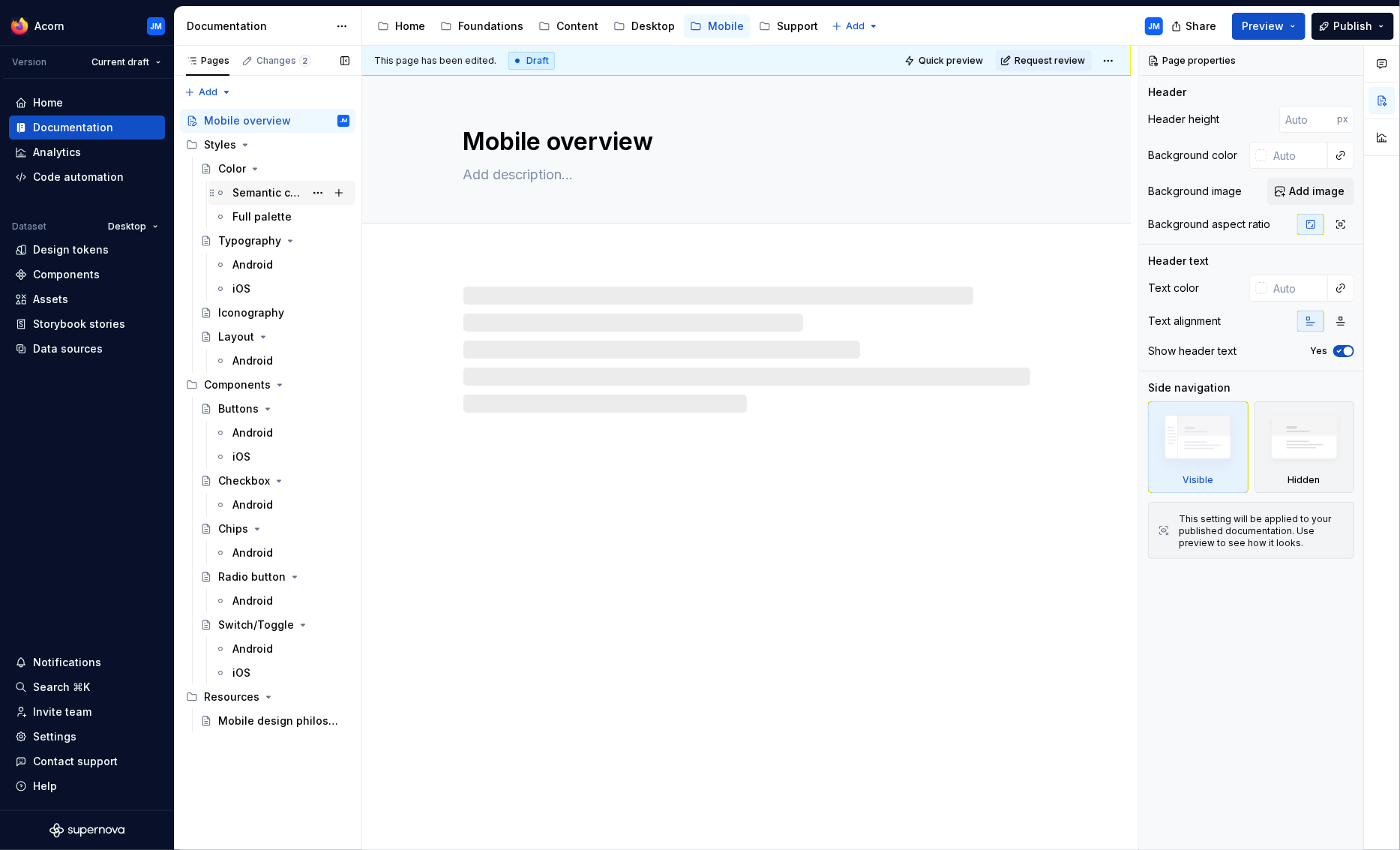
click at [249, 189] on div "Semantic color" at bounding box center [268, 192] width 72 height 15
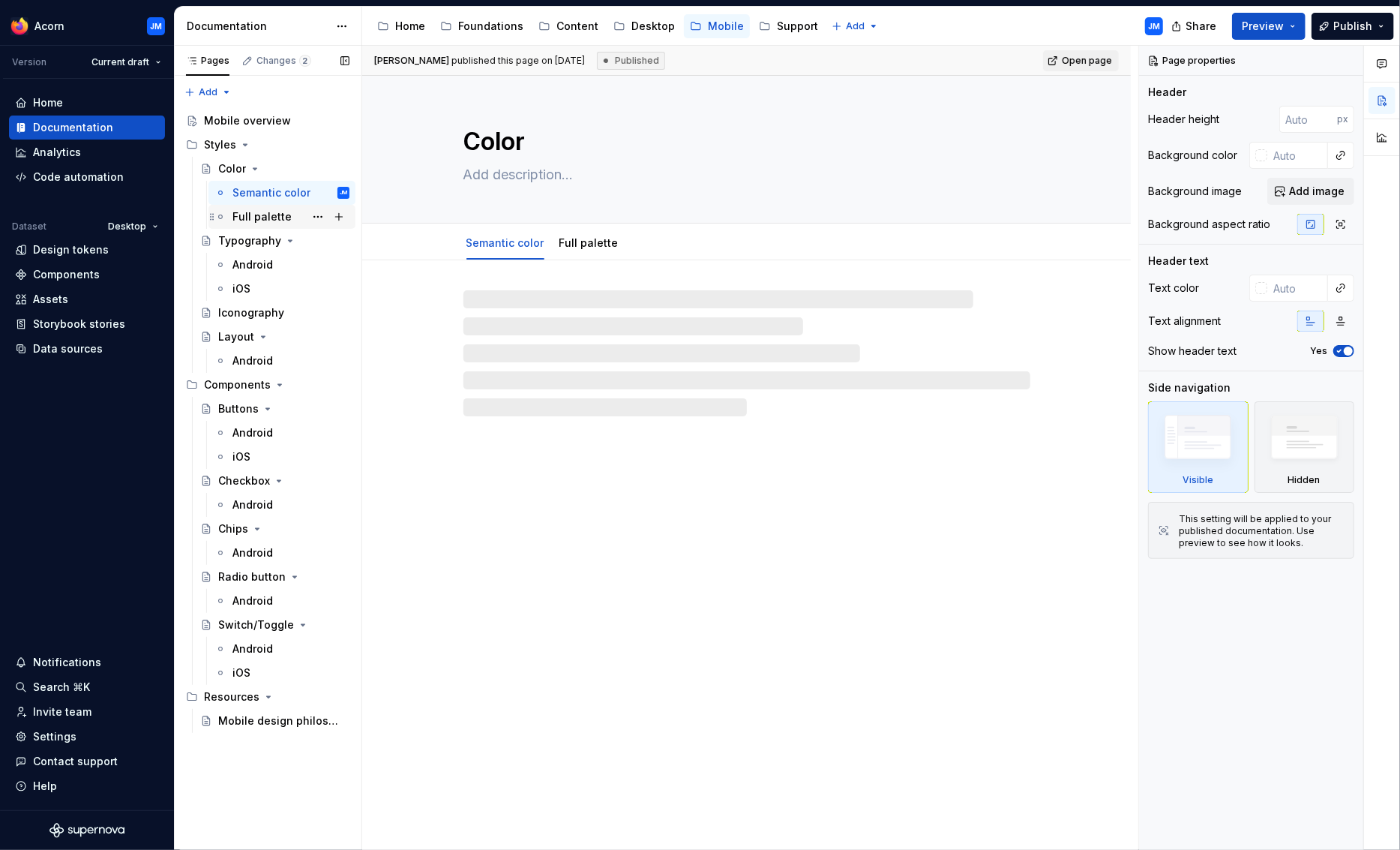
click at [249, 213] on div "Full palette" at bounding box center [261, 217] width 59 height 15
click at [249, 265] on div "Android" at bounding box center [252, 264] width 40 height 15
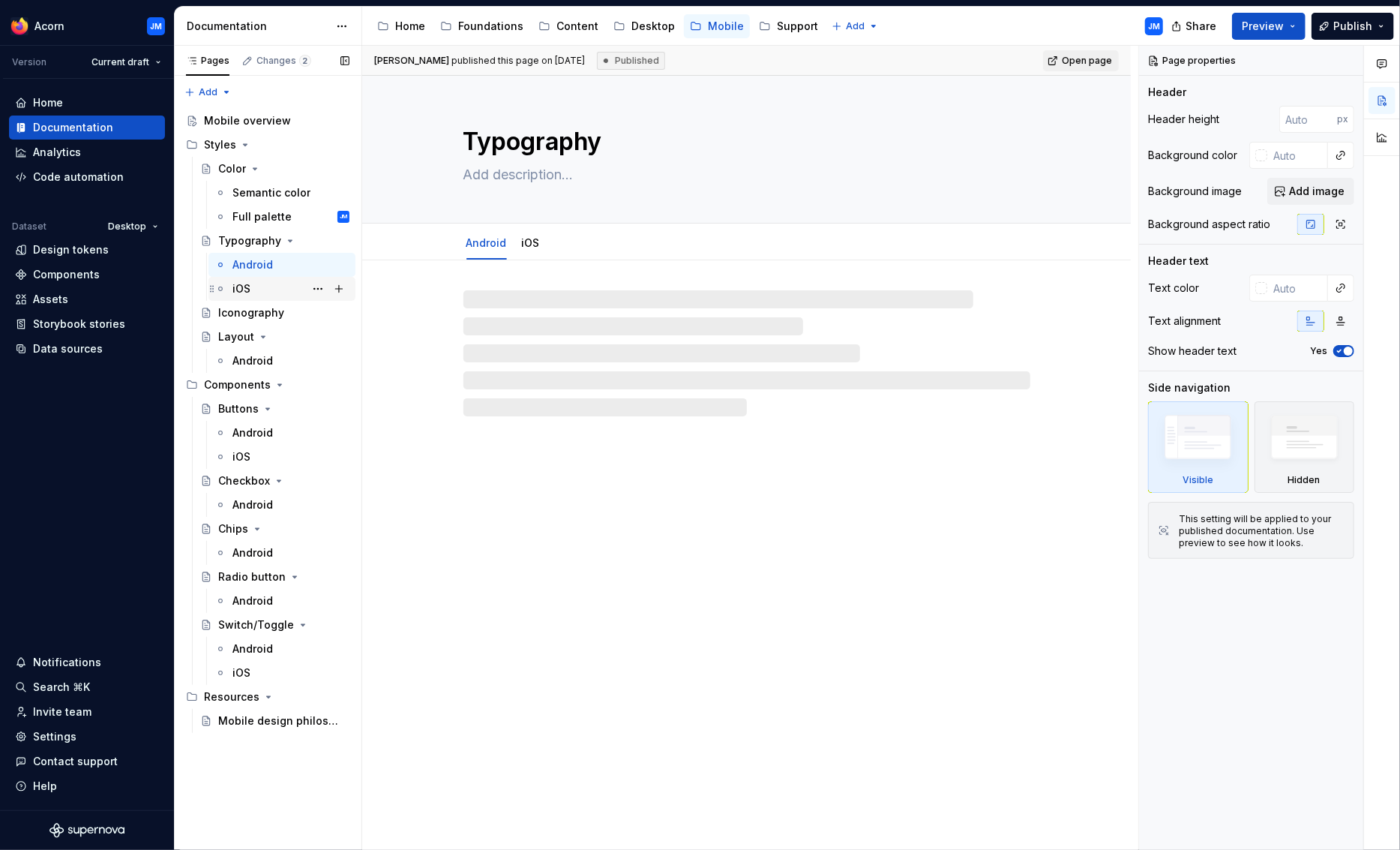
click at [244, 285] on div "iOS" at bounding box center [241, 289] width 18 height 15
click at [245, 357] on div "Android" at bounding box center [252, 361] width 40 height 15
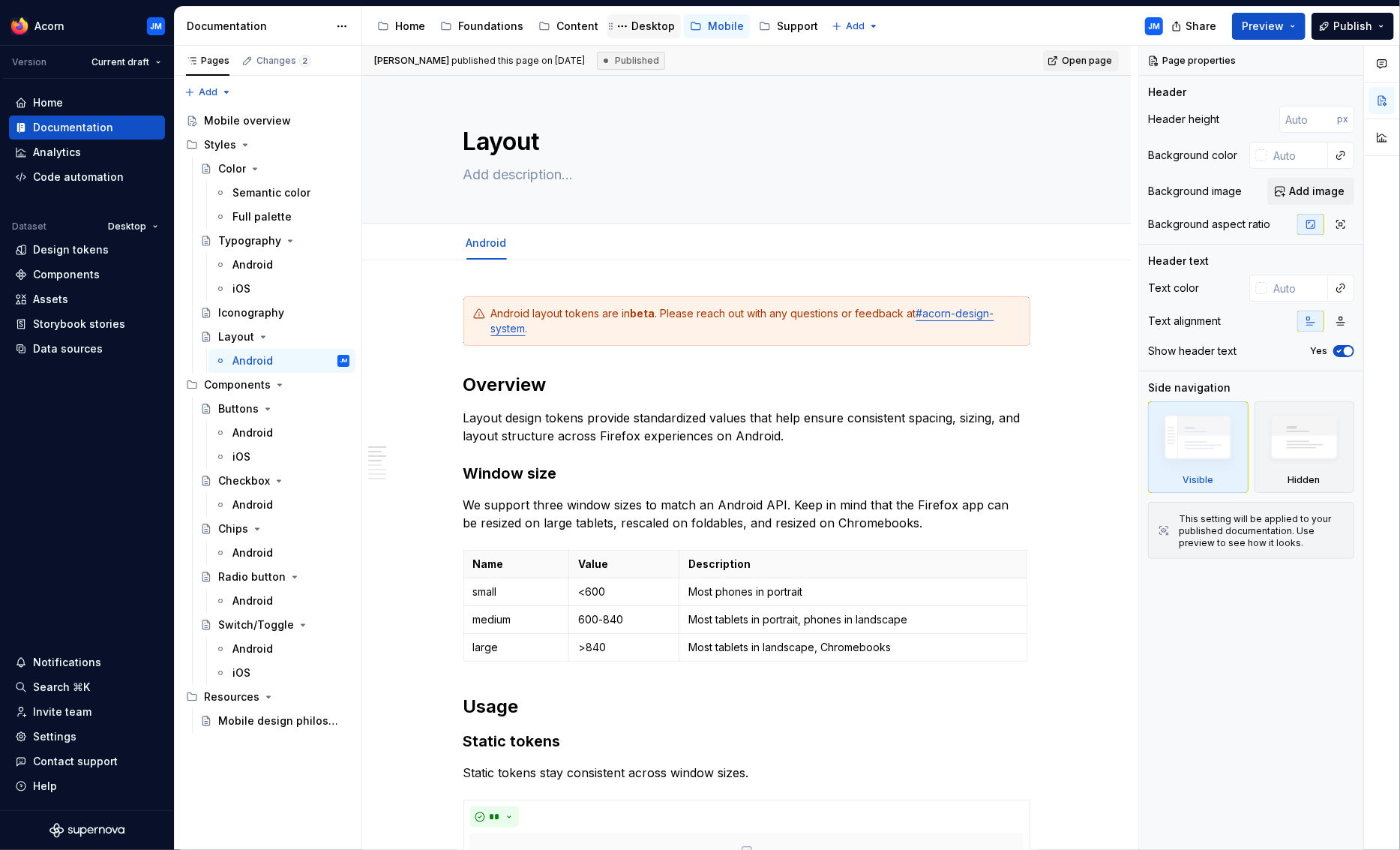
click at [634, 27] on div "Desktop" at bounding box center [653, 26] width 44 height 15
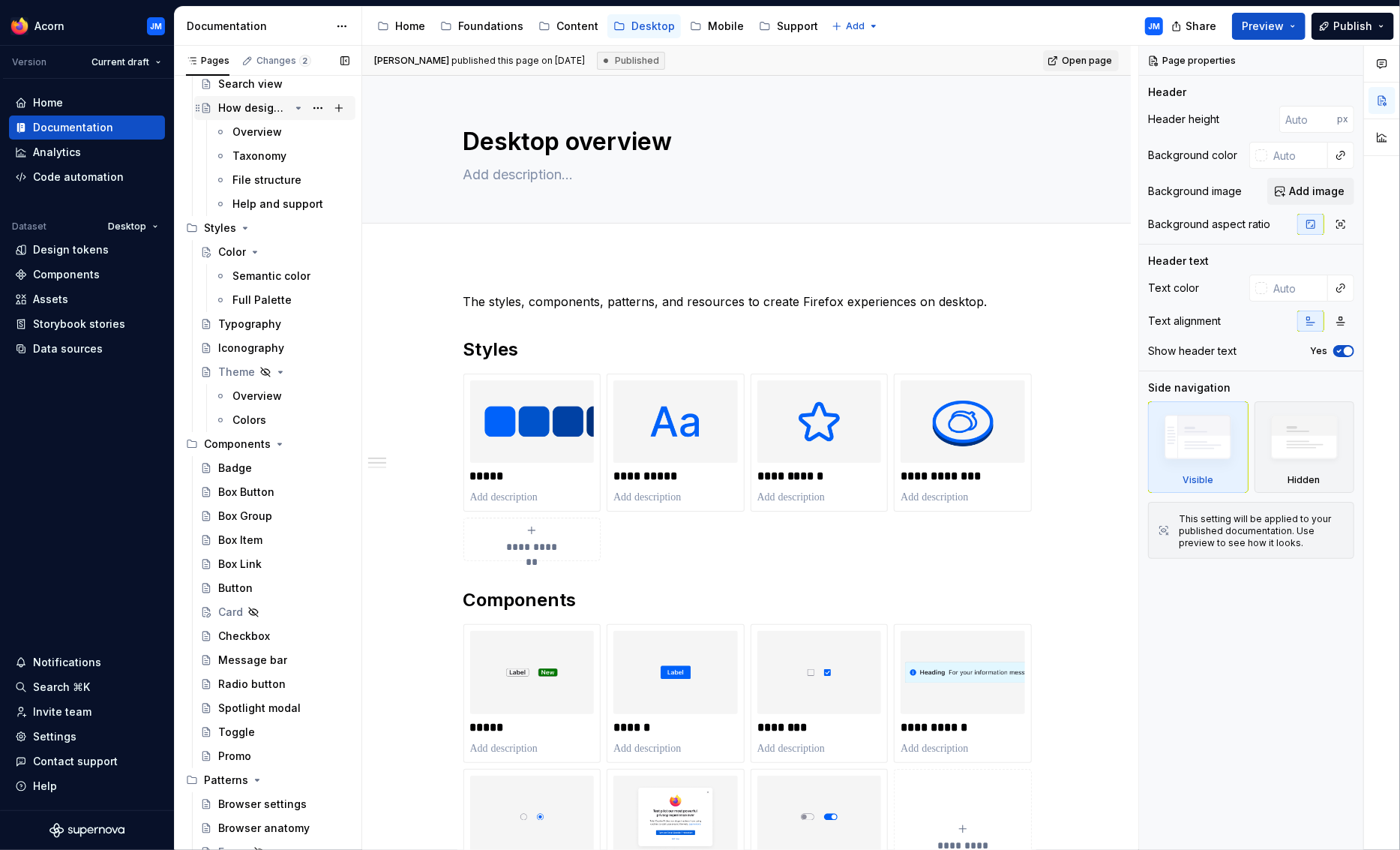
scroll to position [239, 0]
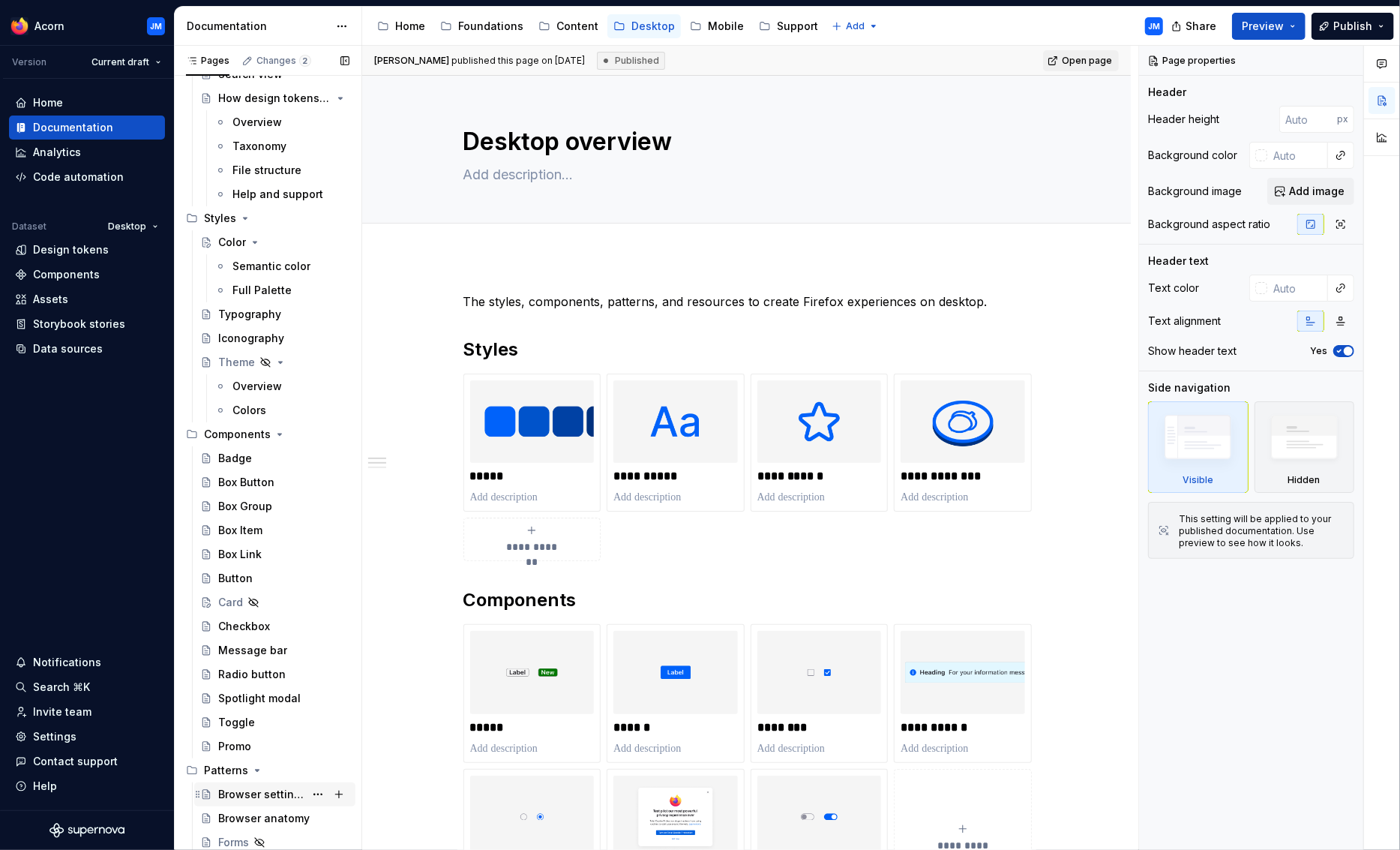
click at [249, 791] on div "Browser settings" at bounding box center [261, 794] width 87 height 15
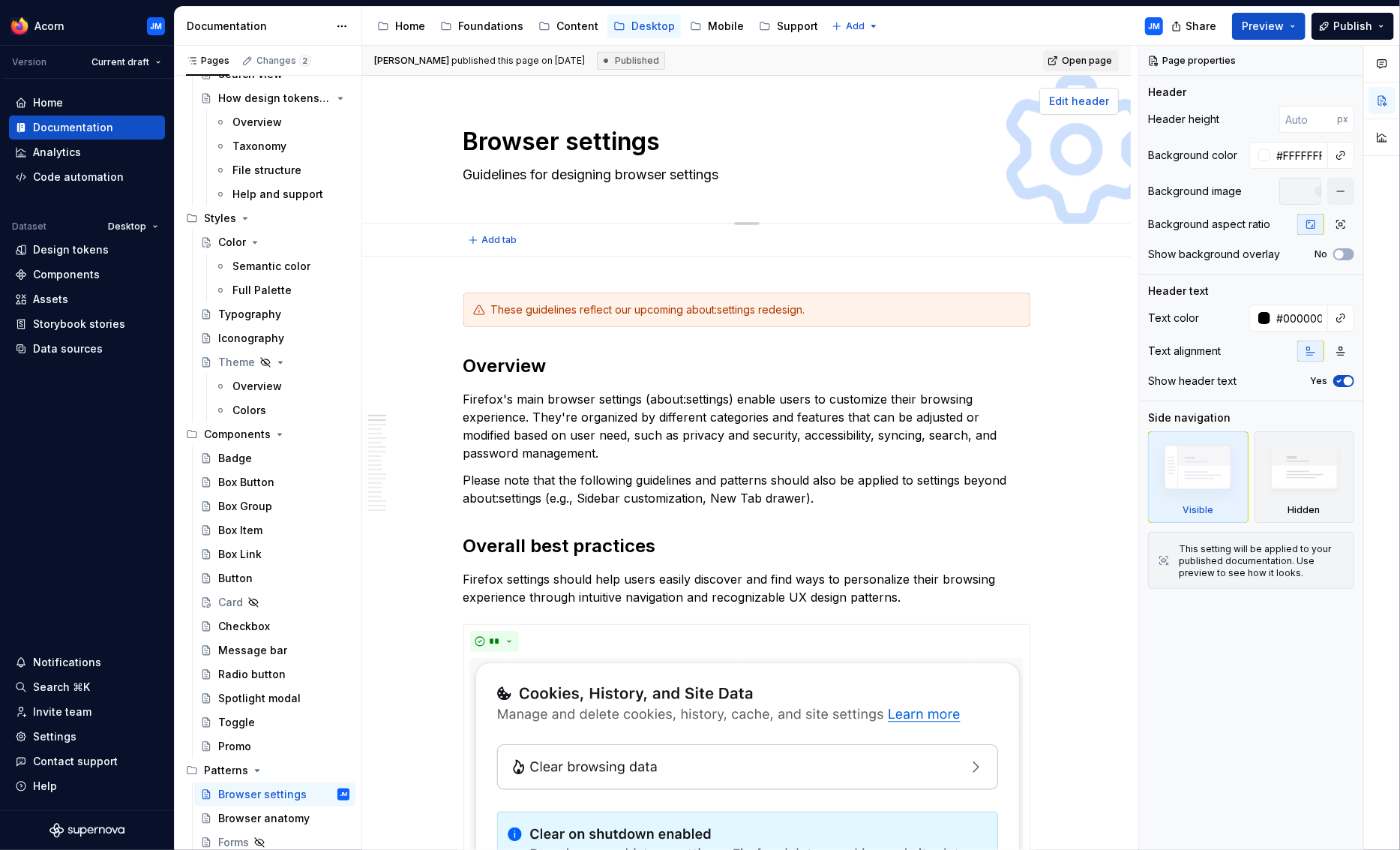
click at [1081, 98] on span "Edit header" at bounding box center [1079, 101] width 60 height 15
type textarea "*"
click at [1302, 155] on input "#FFFFFFFF" at bounding box center [1299, 156] width 57 height 27
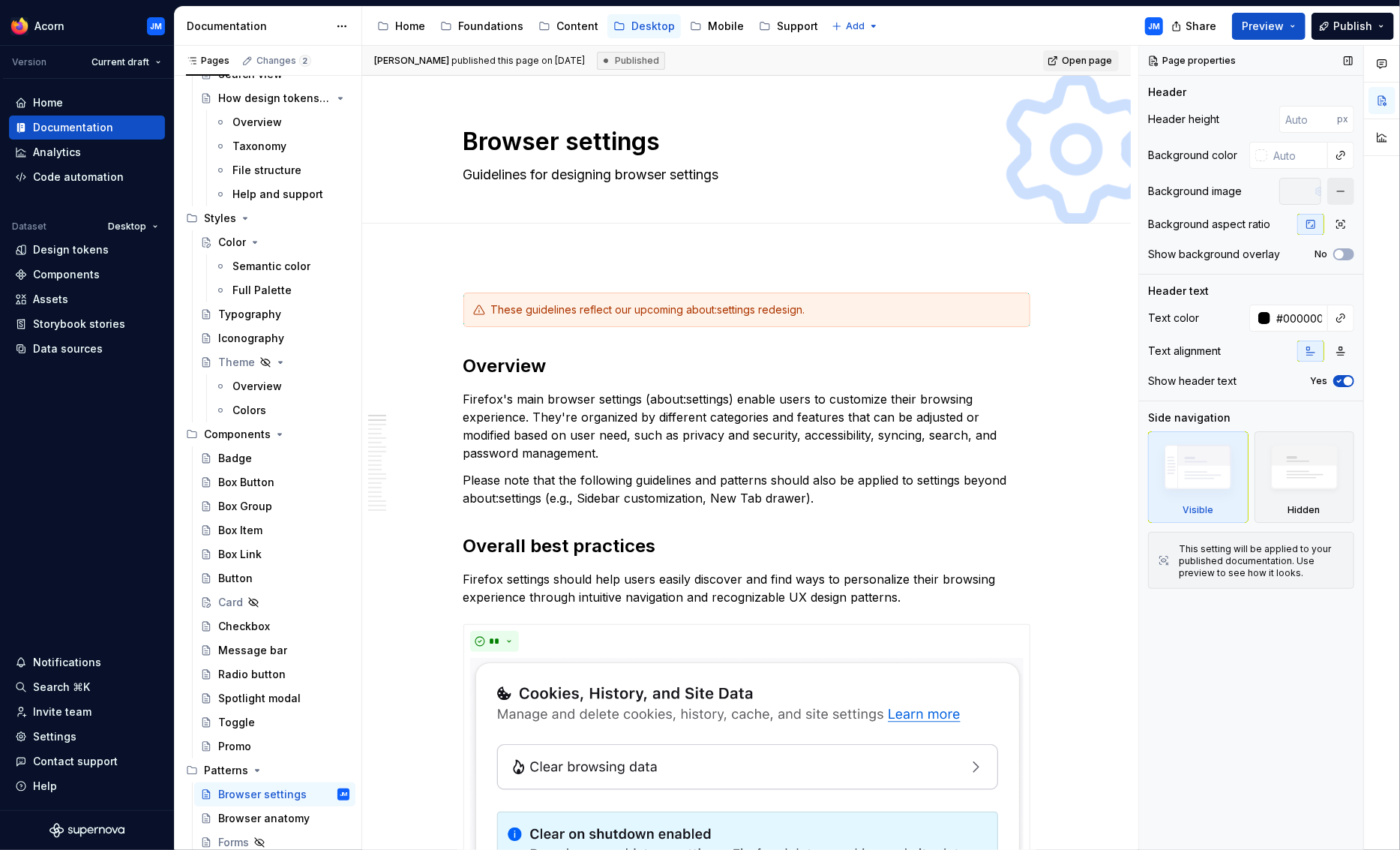
click at [1344, 191] on button "button" at bounding box center [1341, 191] width 27 height 27
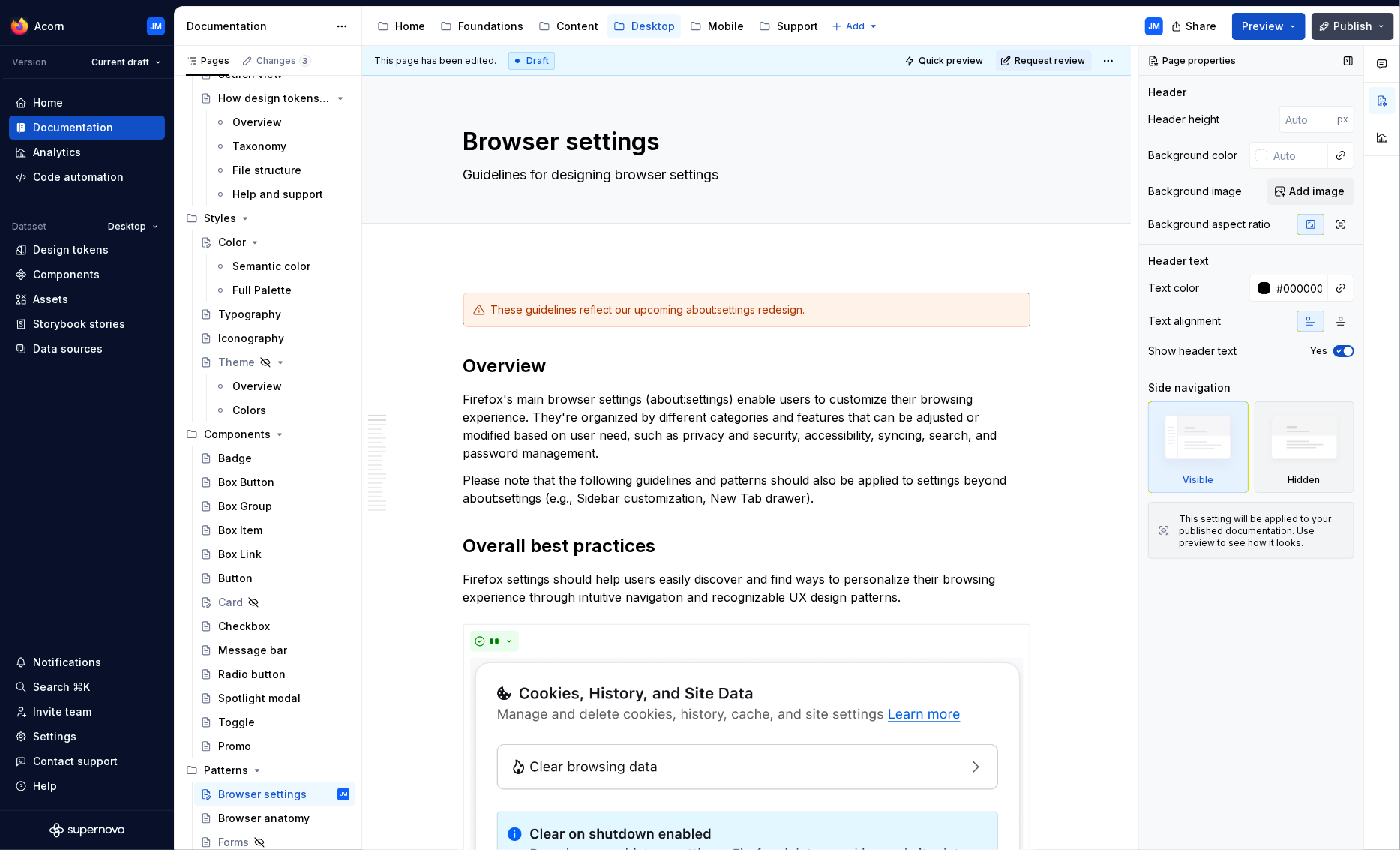
click at [1353, 27] on span "Publish" at bounding box center [1353, 26] width 39 height 15
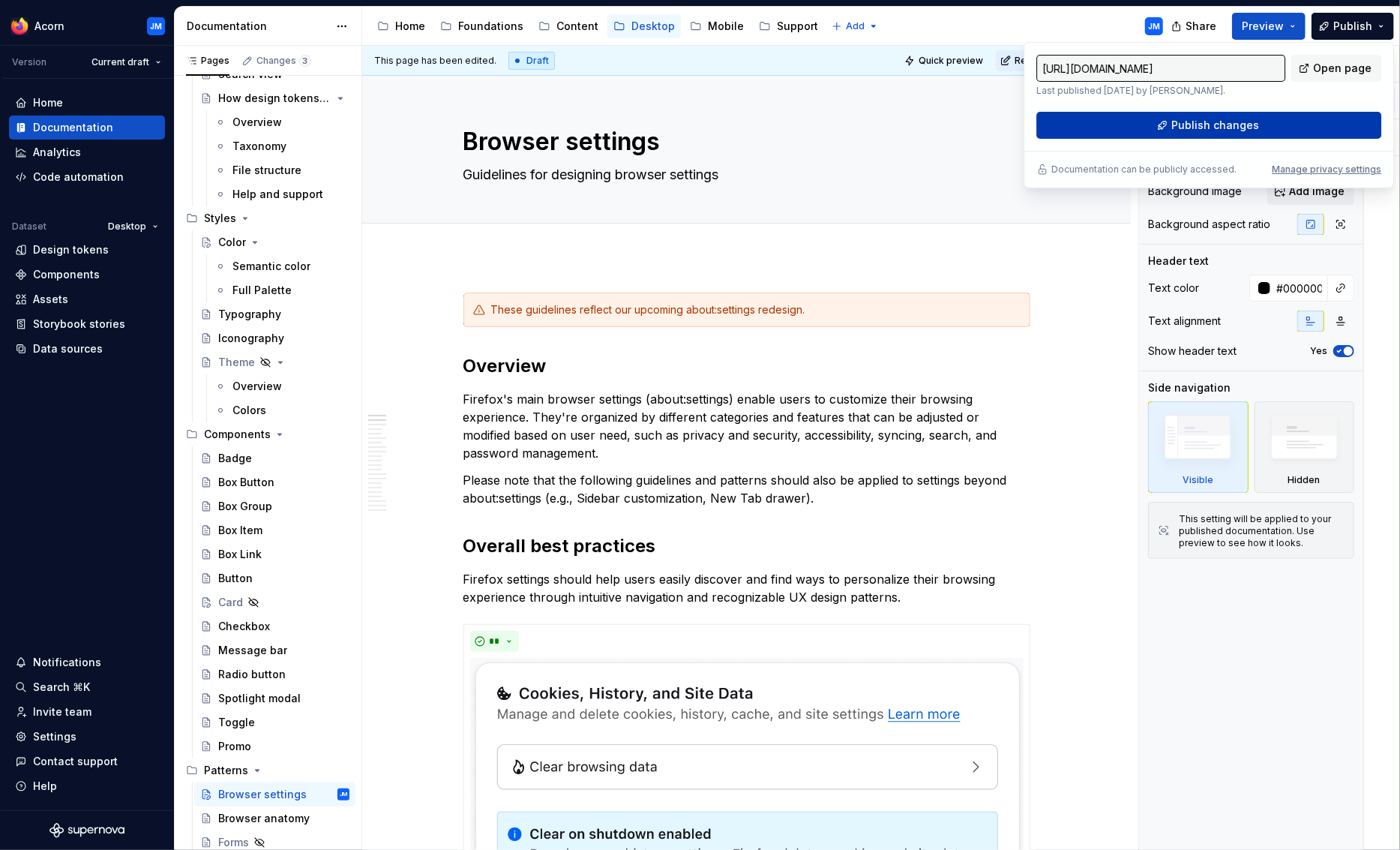
click at [1247, 118] on span "Publish changes" at bounding box center [1215, 125] width 87 height 15
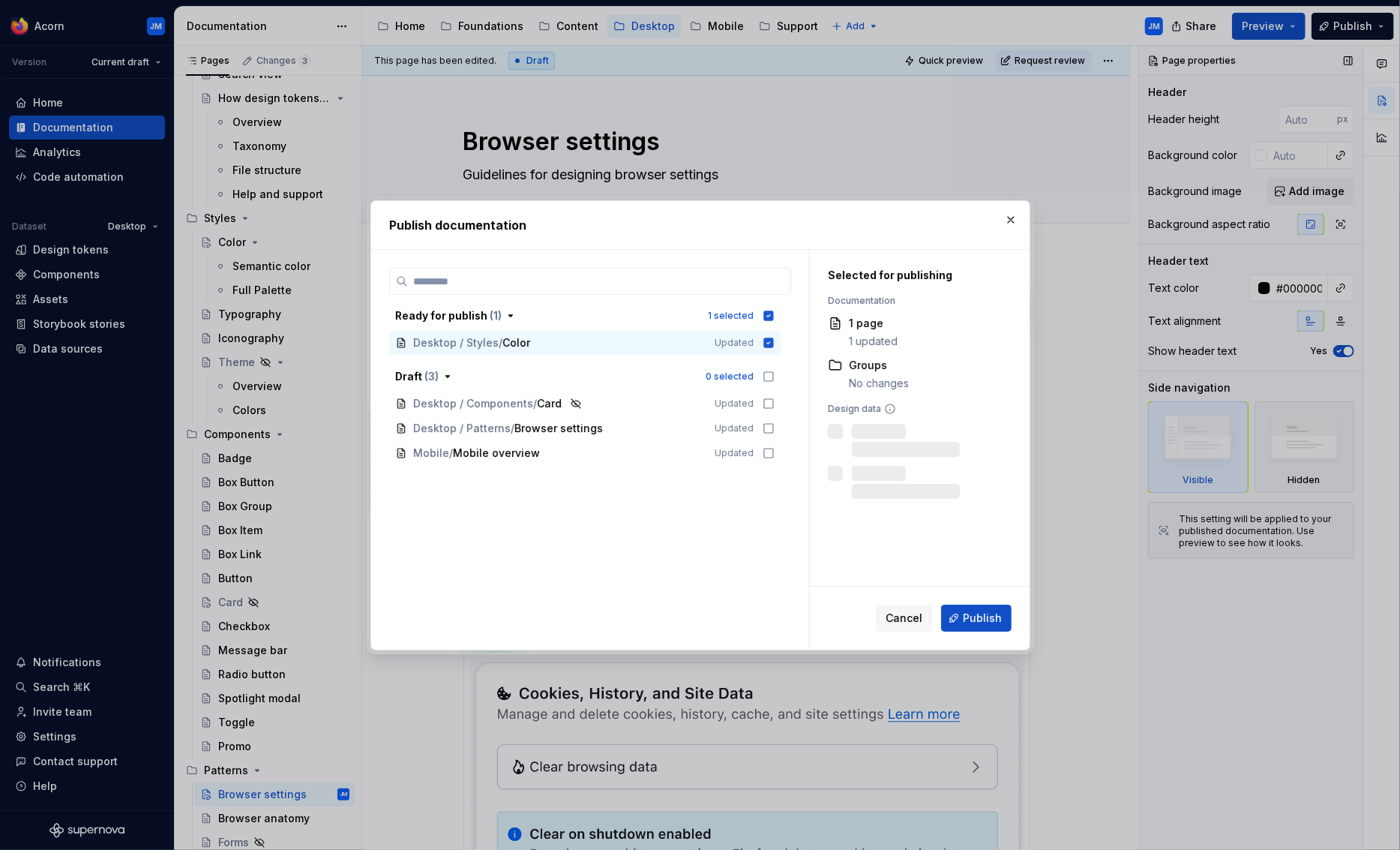
scroll to position [239, 0]
click at [775, 430] on icon at bounding box center [768, 428] width 12 height 12
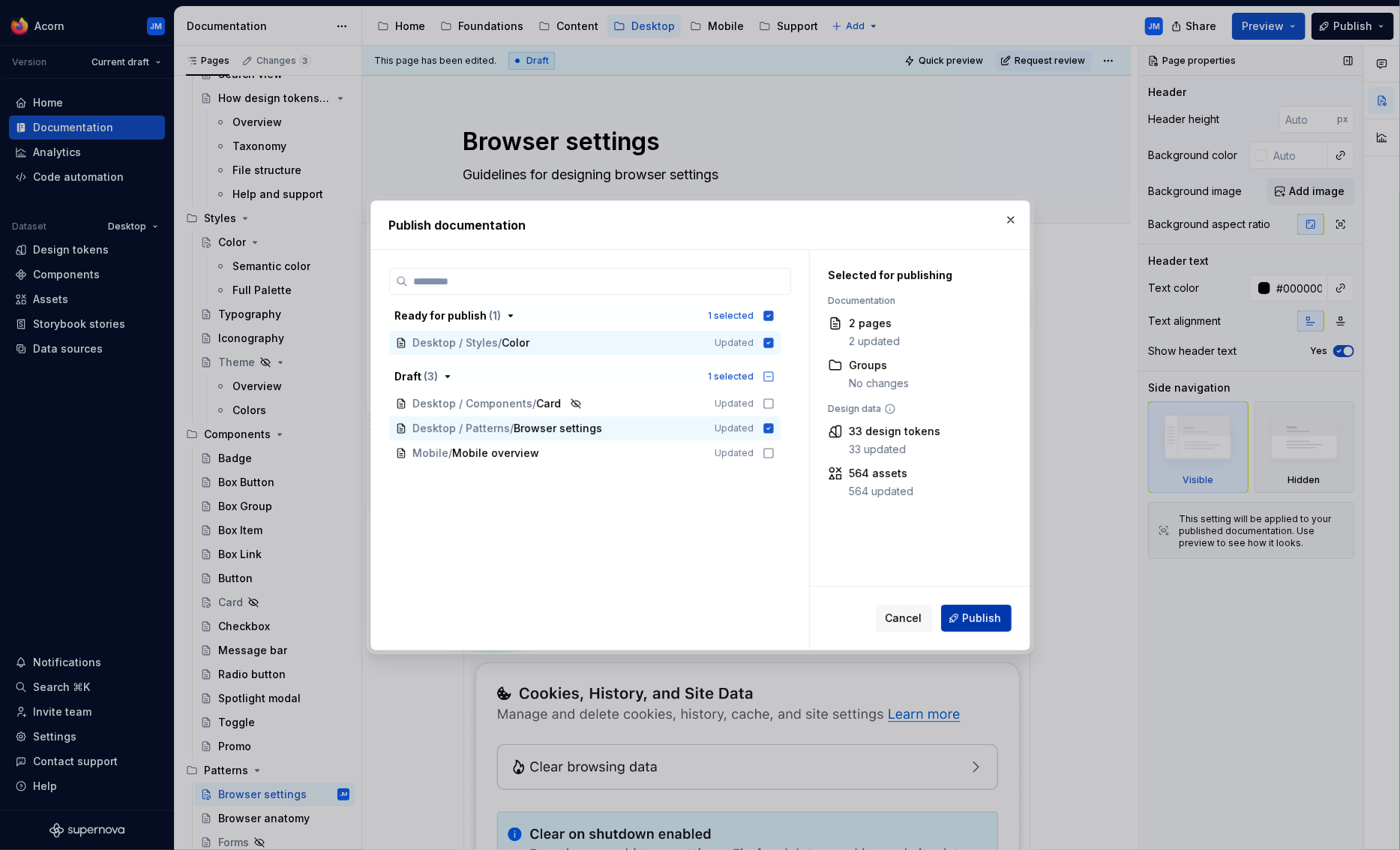
click at [980, 620] on span "Publish" at bounding box center [982, 618] width 39 height 15
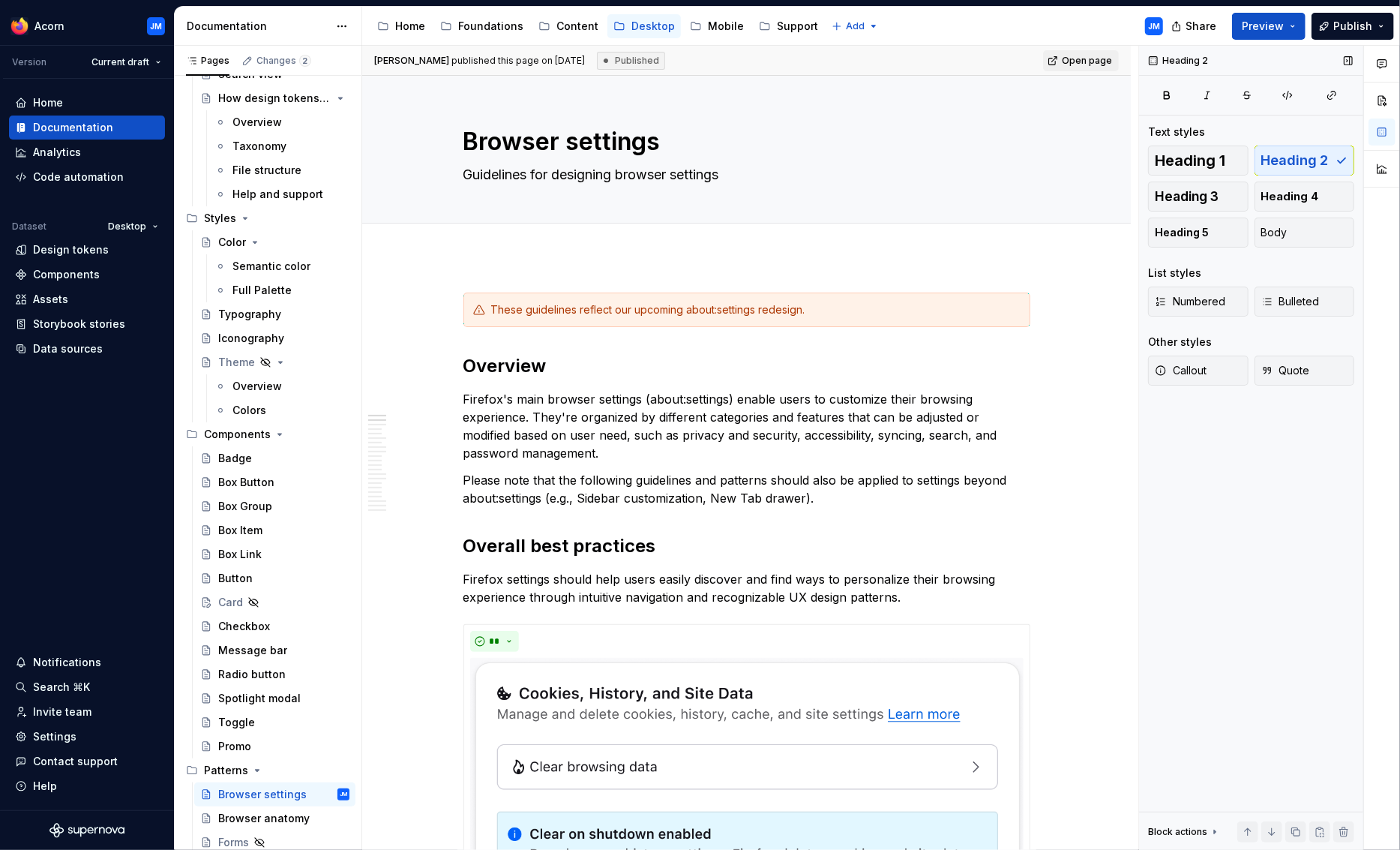
type textarea "*"
